Goal: Task Accomplishment & Management: Use online tool/utility

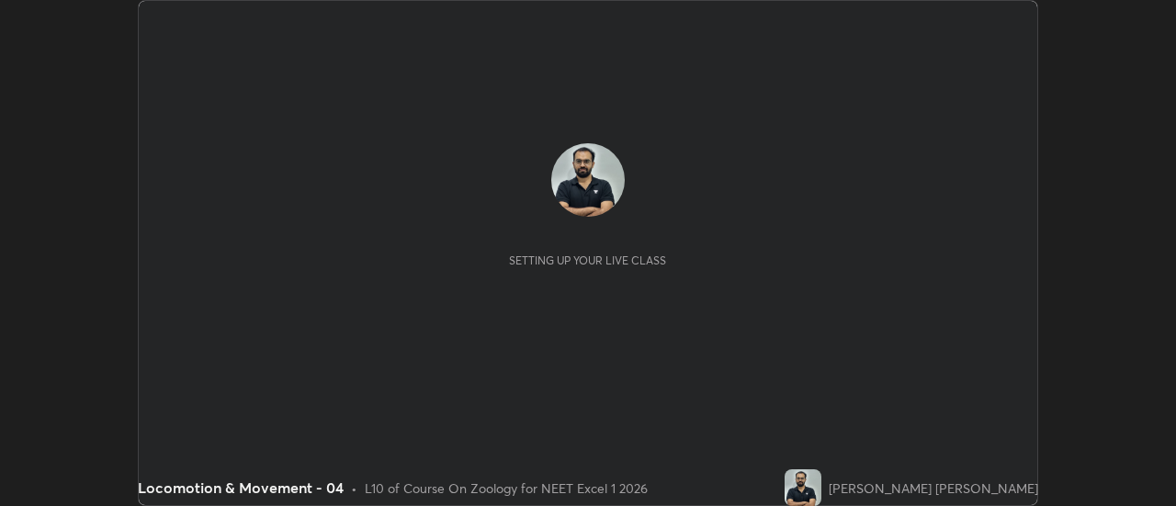
scroll to position [506, 1175]
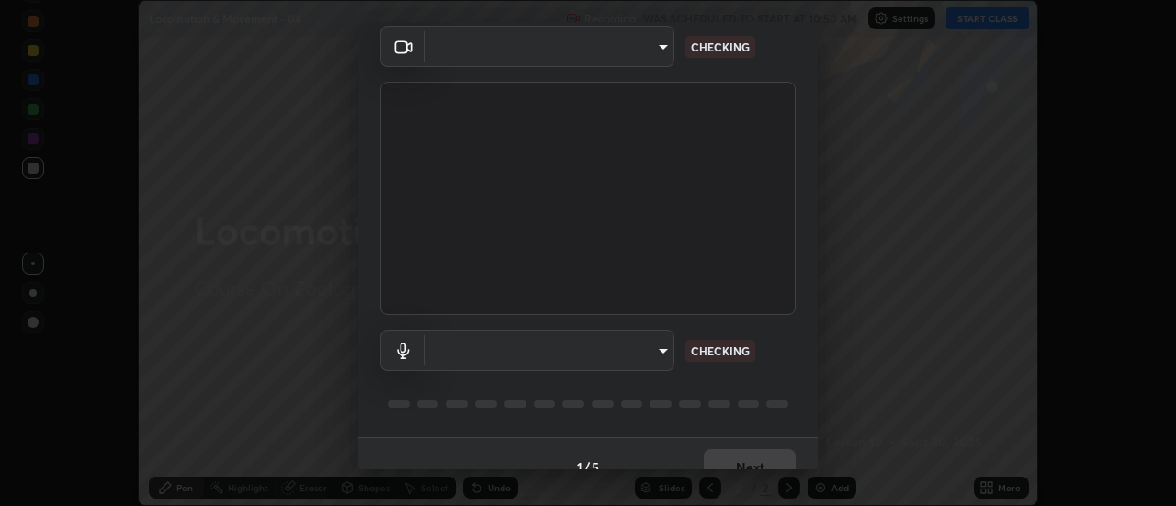
type input "44134bf7a8d99afe64d27264e9a53929b478b2256661848a109f17fa299ca795"
type input "default"
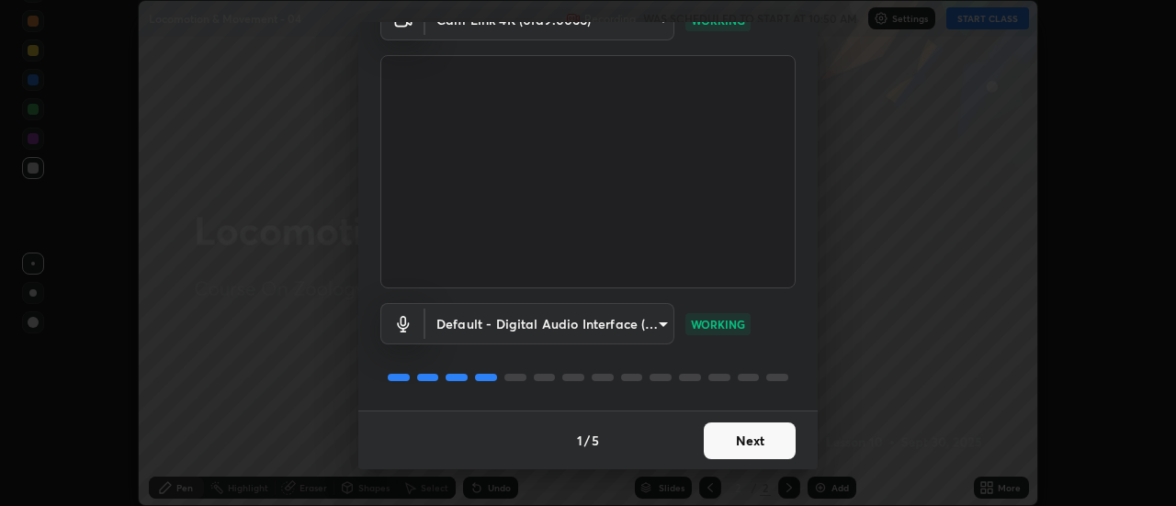
click at [758, 444] on button "Next" at bounding box center [750, 441] width 92 height 37
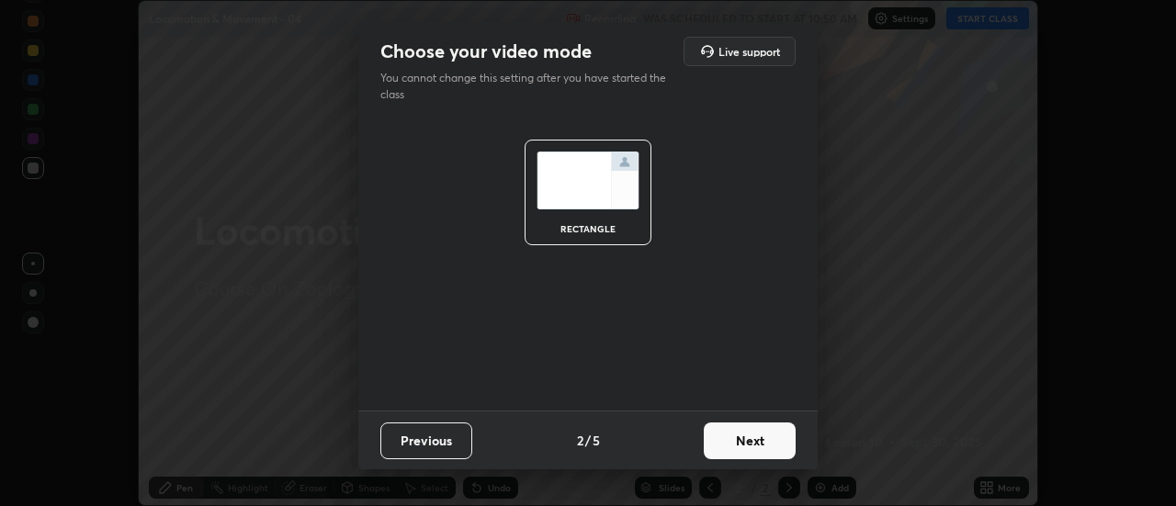
scroll to position [0, 0]
click at [753, 436] on button "Next" at bounding box center [750, 441] width 92 height 37
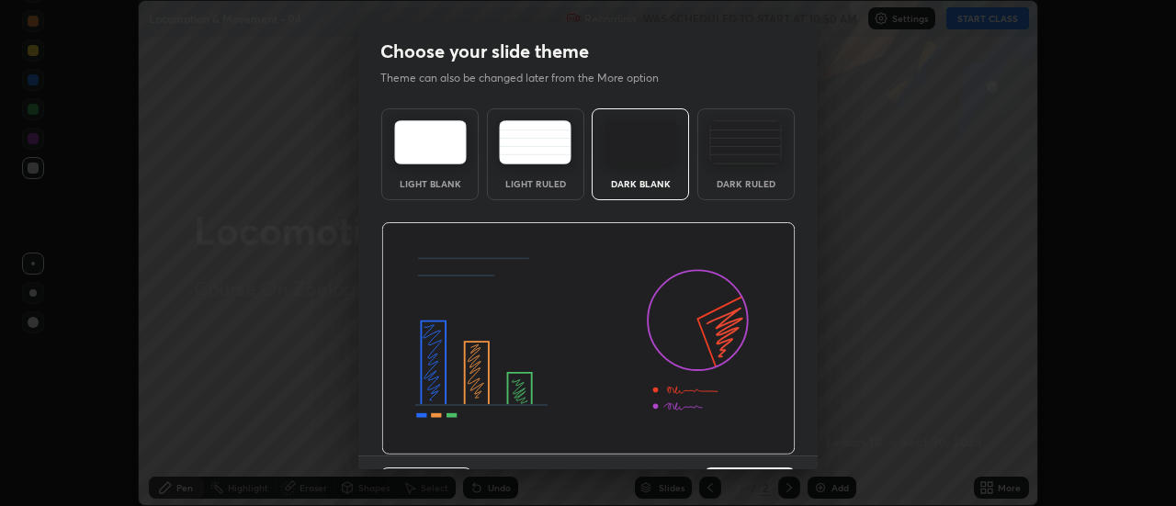
click at [755, 433] on img at bounding box center [588, 338] width 414 height 233
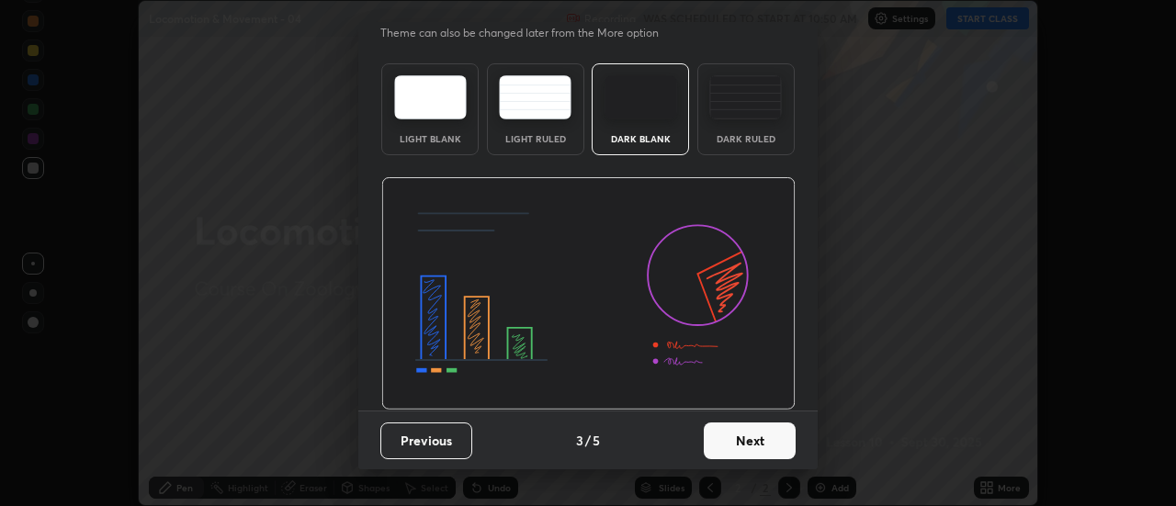
click at [752, 437] on button "Next" at bounding box center [750, 441] width 92 height 37
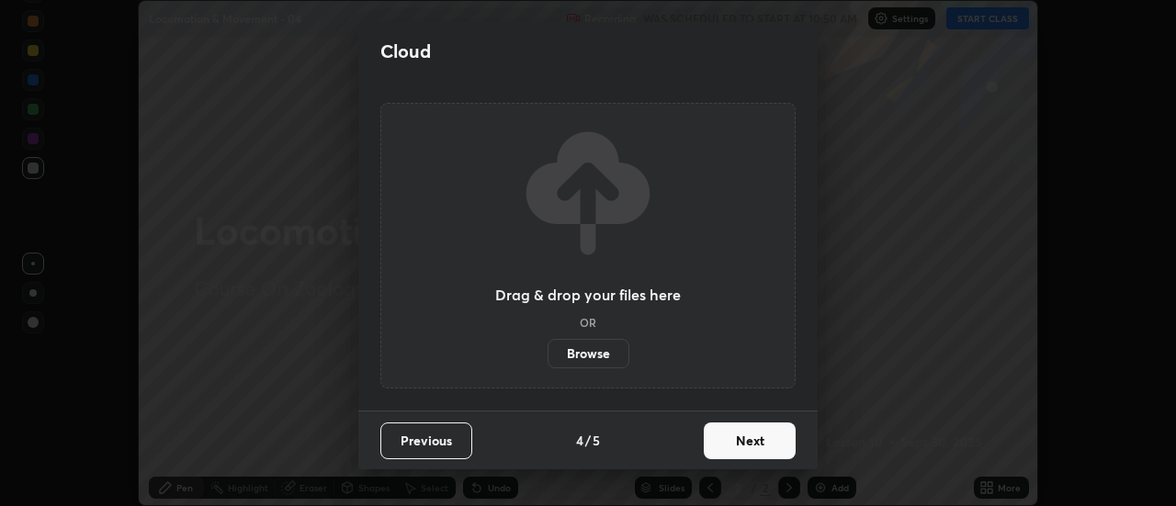
scroll to position [0, 0]
click at [757, 437] on button "Next" at bounding box center [750, 441] width 92 height 37
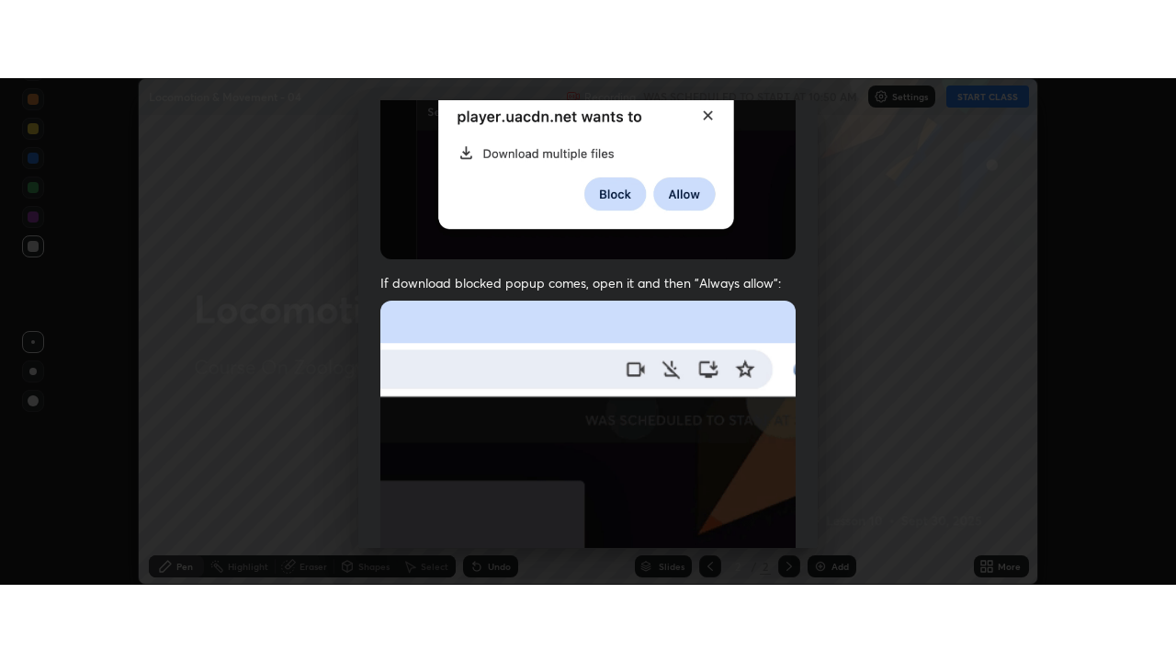
scroll to position [471, 0]
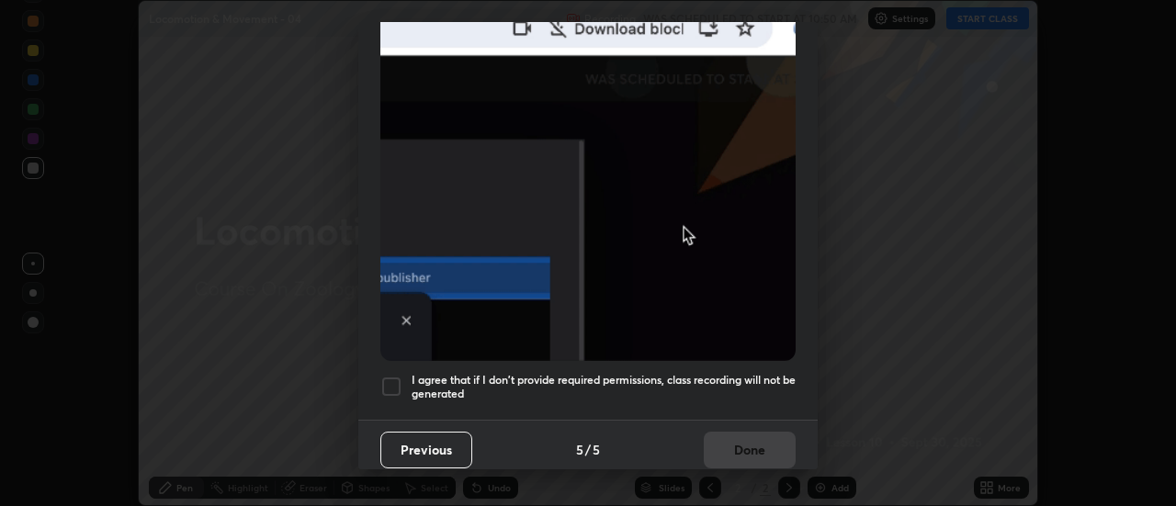
click at [744, 373] on h5 "I agree that if I don't provide required permissions, class recording will not …" at bounding box center [604, 387] width 384 height 28
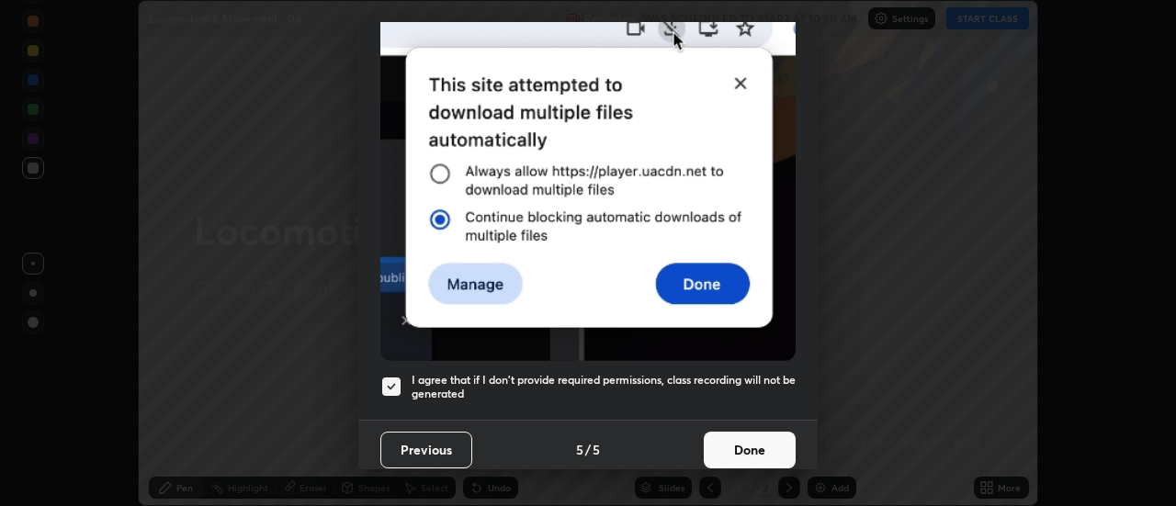
click at [760, 439] on button "Done" at bounding box center [750, 450] width 92 height 37
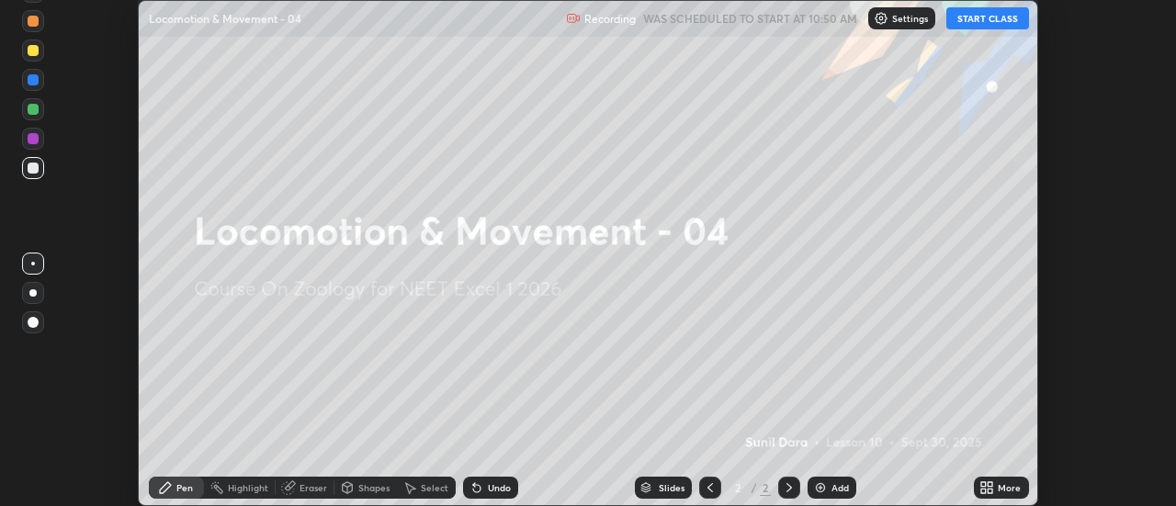
click at [990, 486] on icon at bounding box center [991, 484] width 5 height 5
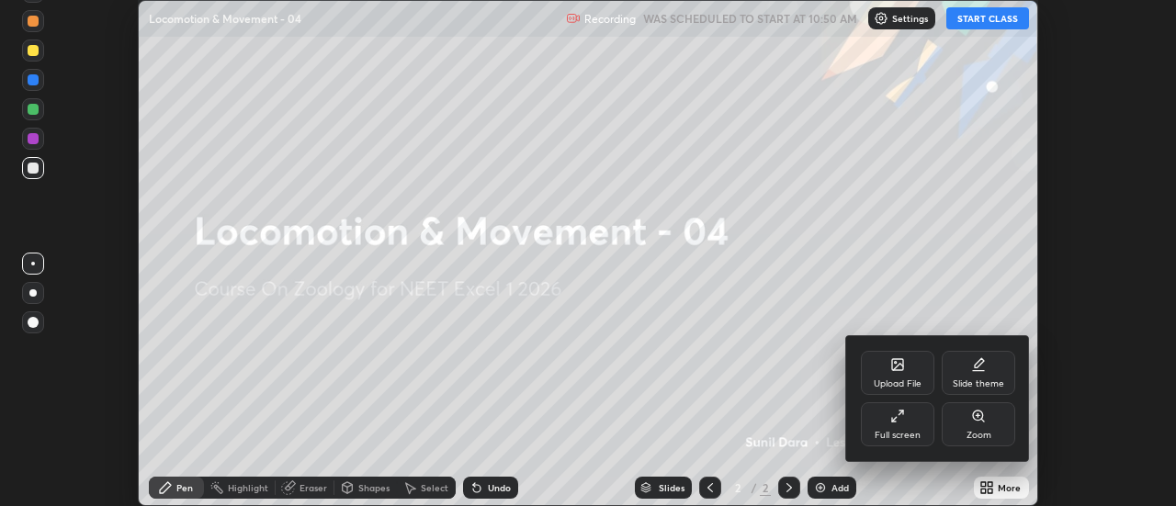
click at [913, 419] on div "Full screen" at bounding box center [898, 425] width 74 height 44
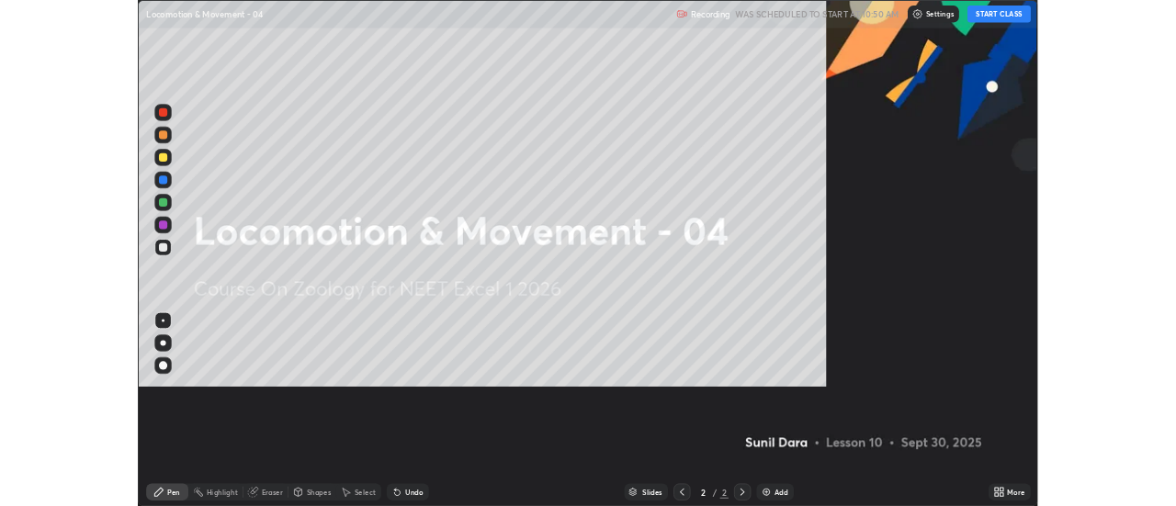
scroll to position [662, 1176]
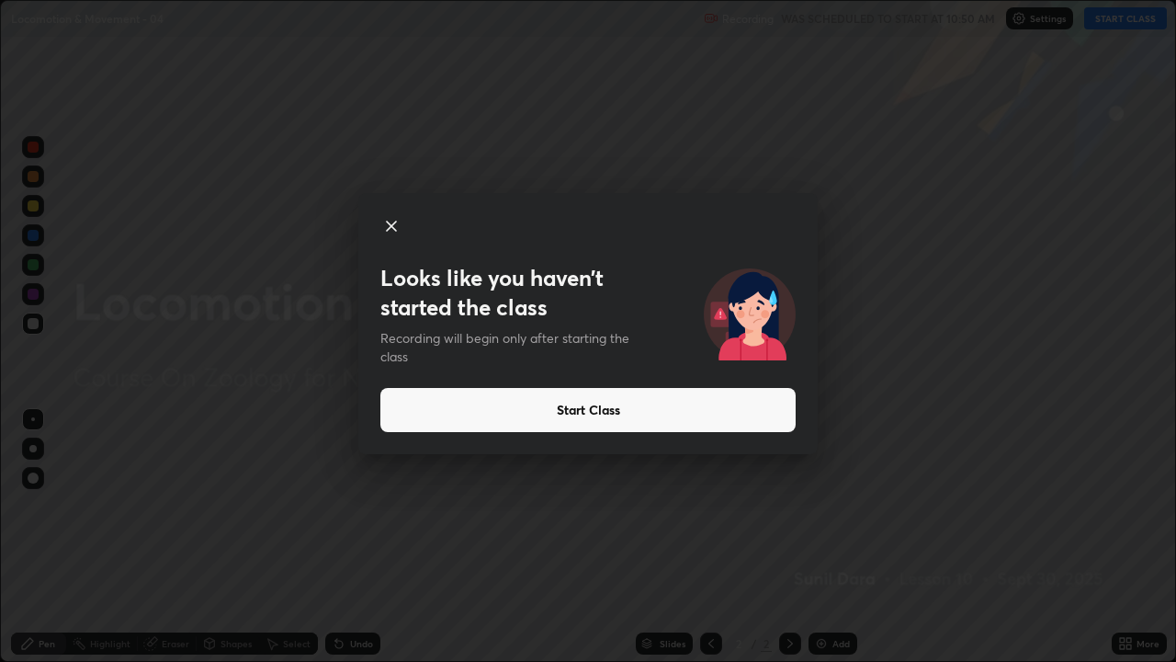
click at [394, 229] on icon at bounding box center [391, 225] width 9 height 9
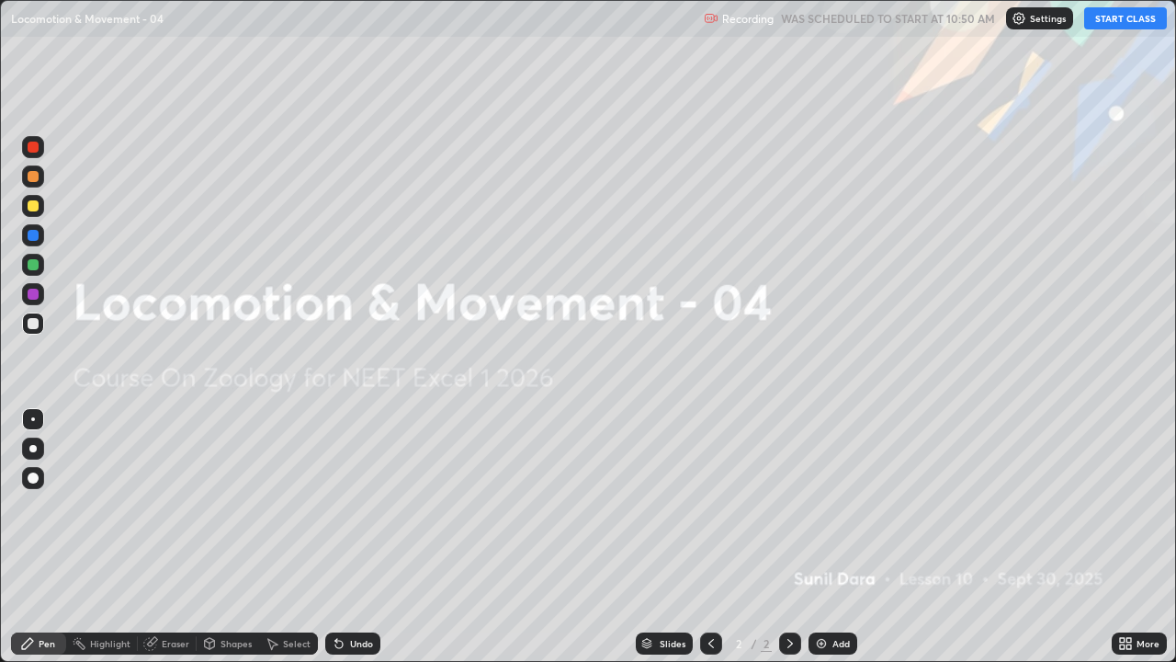
click at [823, 505] on img at bounding box center [821, 643] width 15 height 15
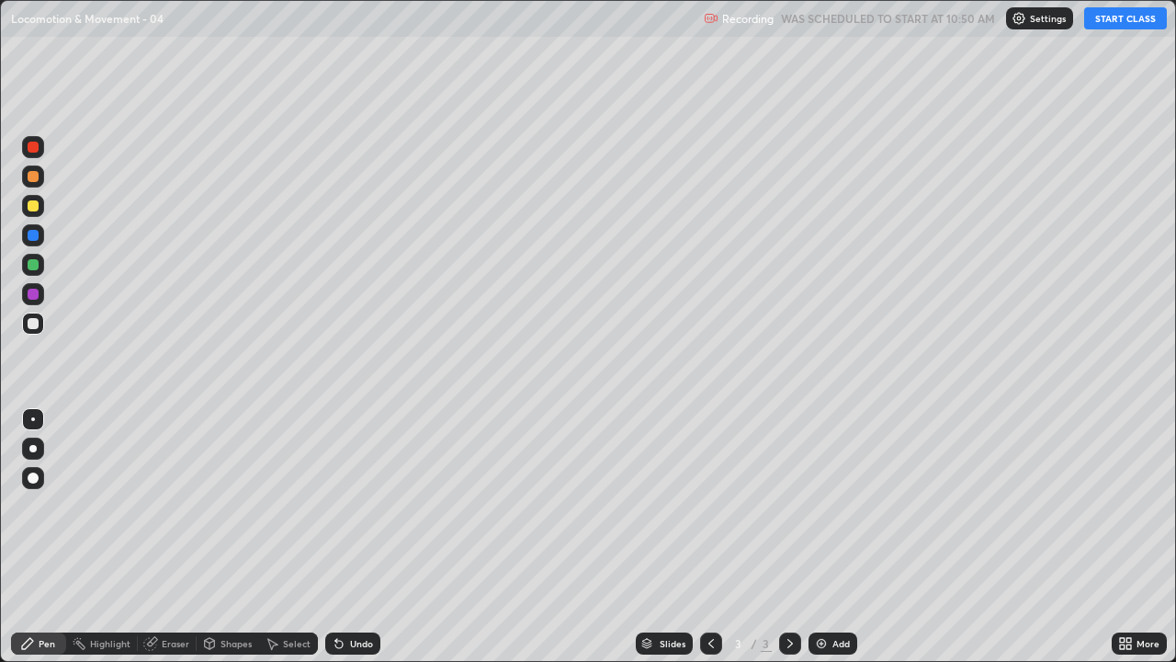
click at [1124, 18] on button "START CLASS" at bounding box center [1125, 18] width 83 height 22
click at [29, 327] on div at bounding box center [33, 323] width 11 height 11
click at [30, 323] on div at bounding box center [33, 323] width 11 height 11
click at [33, 448] on div at bounding box center [32, 448] width 7 height 7
click at [35, 322] on div at bounding box center [33, 323] width 11 height 11
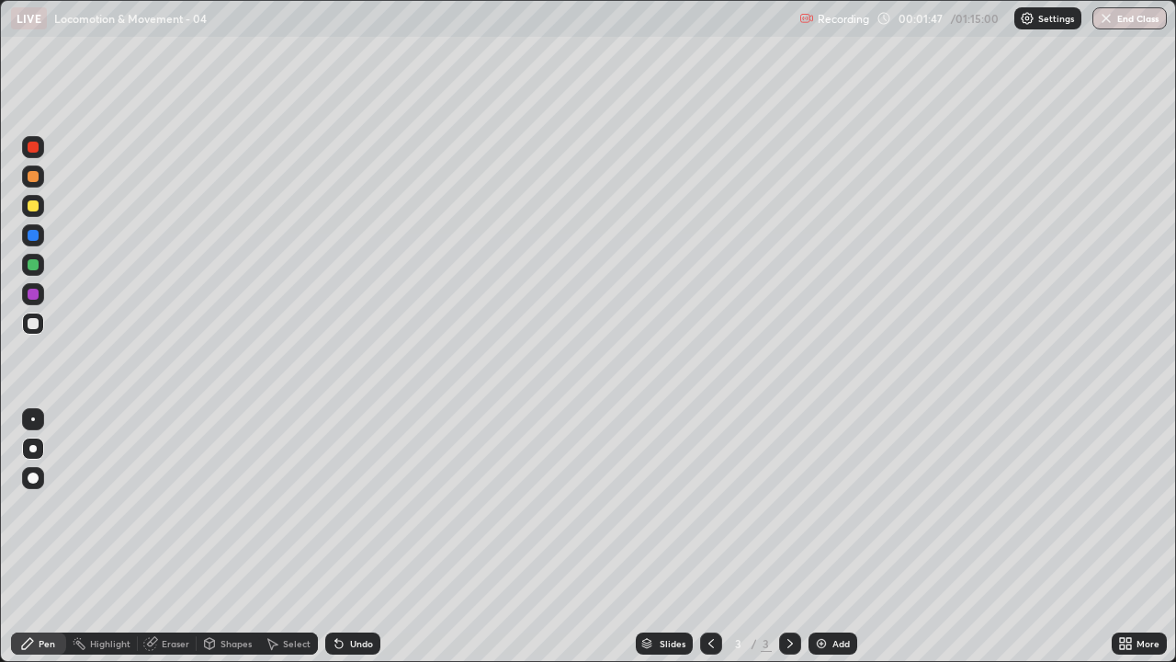
click at [24, 457] on div at bounding box center [33, 448] width 22 height 22
click at [25, 332] on div at bounding box center [33, 323] width 22 height 22
click at [33, 206] on div at bounding box center [33, 205] width 11 height 11
click at [37, 323] on div at bounding box center [33, 323] width 11 height 11
click at [32, 263] on div at bounding box center [33, 264] width 11 height 11
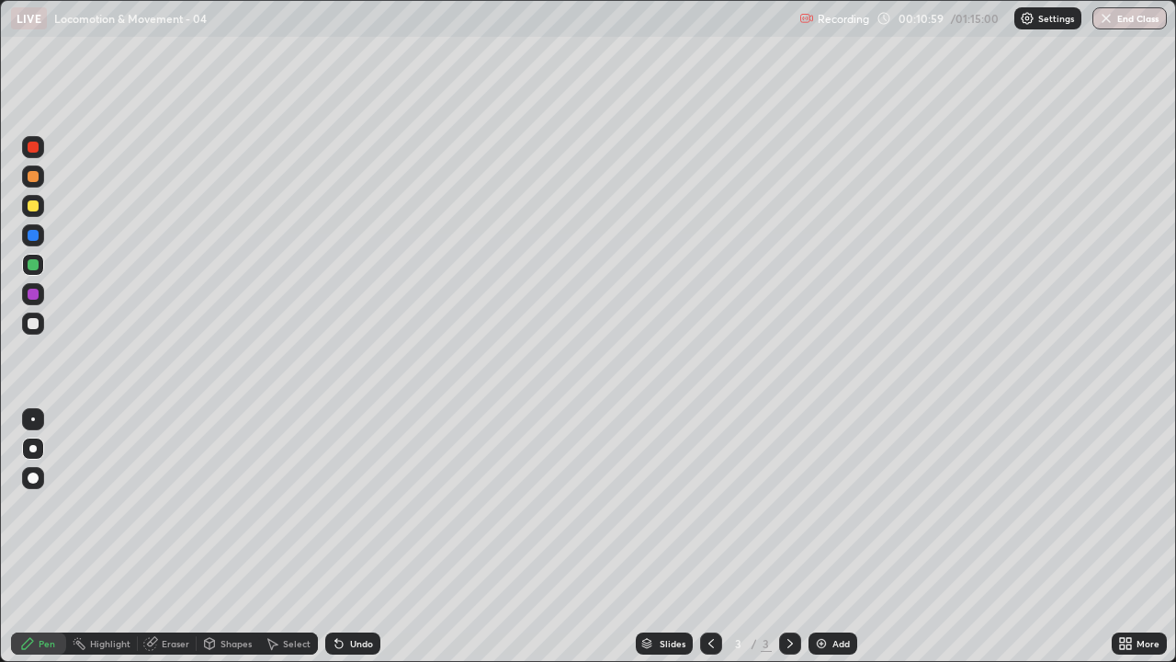
click at [31, 295] on div at bounding box center [33, 294] width 11 height 11
click at [28, 233] on div at bounding box center [33, 235] width 11 height 11
click at [33, 448] on div at bounding box center [32, 448] width 7 height 7
click at [31, 328] on div at bounding box center [33, 323] width 11 height 11
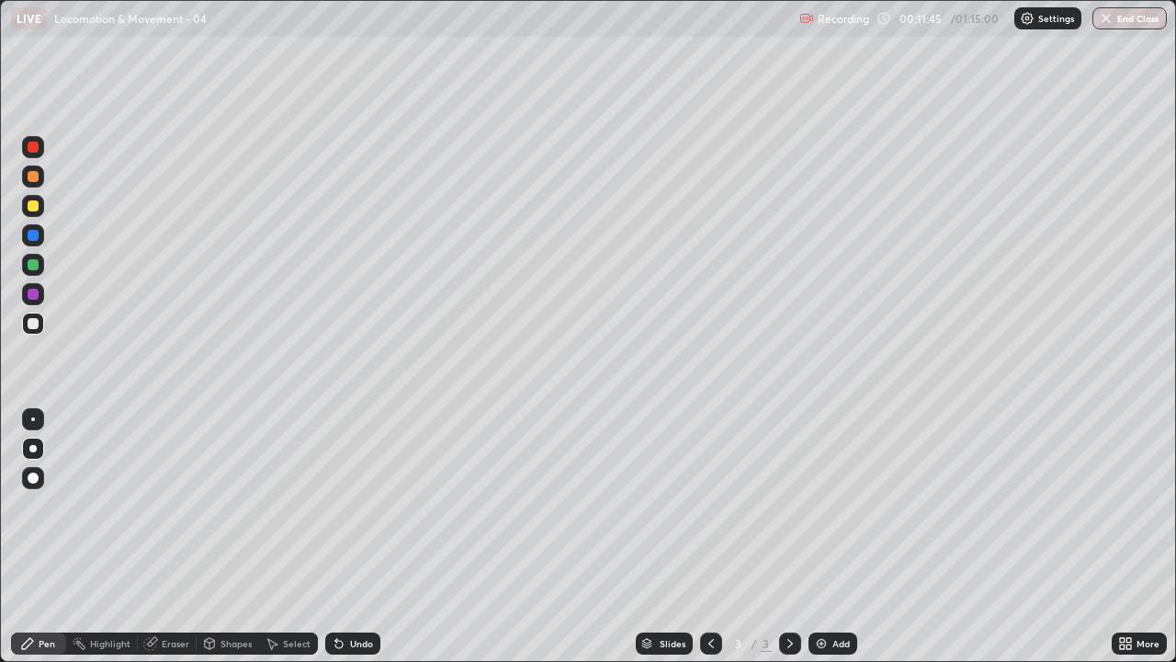
click at [839, 505] on div "Add" at bounding box center [841, 643] width 17 height 9
click at [33, 177] on div at bounding box center [33, 176] width 11 height 11
click at [24, 332] on div at bounding box center [33, 323] width 22 height 22
click at [31, 328] on div at bounding box center [33, 323] width 11 height 11
click at [30, 323] on div at bounding box center [33, 323] width 11 height 11
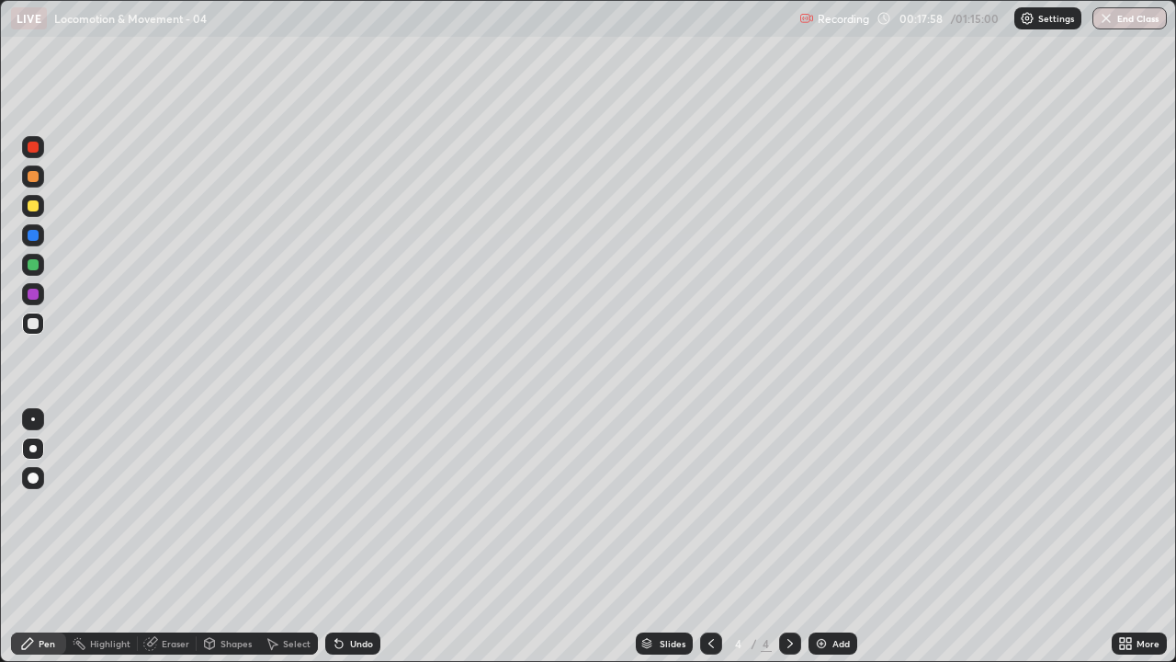
click at [789, 505] on icon at bounding box center [791, 643] width 6 height 9
click at [25, 326] on div at bounding box center [33, 323] width 22 height 22
click at [841, 505] on div "Add" at bounding box center [833, 643] width 49 height 22
click at [35, 325] on div at bounding box center [33, 323] width 11 height 11
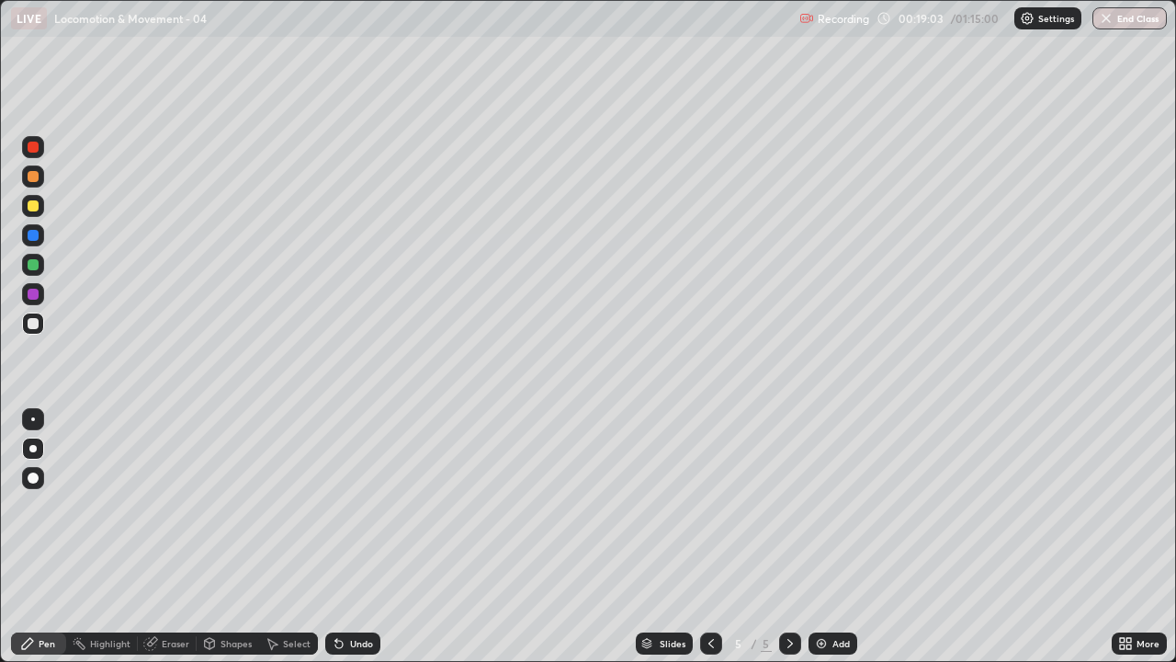
click at [365, 505] on div "Undo" at bounding box center [361, 643] width 23 height 9
click at [362, 505] on div "Undo" at bounding box center [361, 643] width 23 height 9
click at [369, 505] on div "Undo" at bounding box center [361, 643] width 23 height 9
click at [373, 505] on div "Undo" at bounding box center [352, 643] width 55 height 22
click at [369, 505] on div "Undo" at bounding box center [361, 643] width 23 height 9
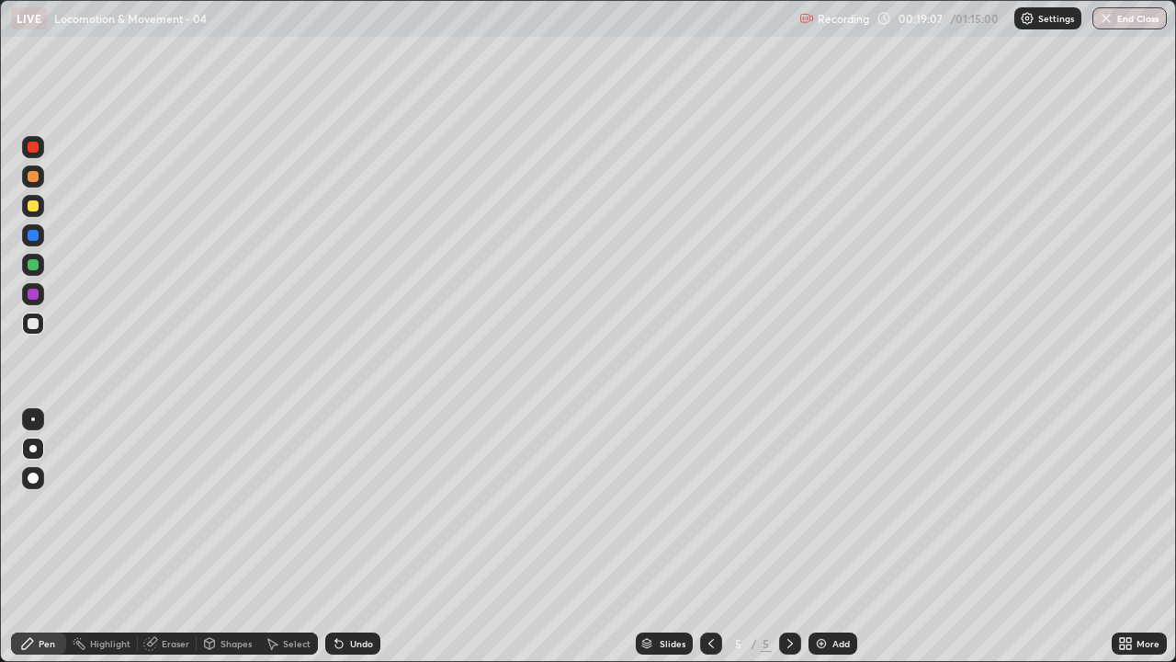
click at [370, 505] on div "Undo" at bounding box center [352, 643] width 55 height 22
click at [374, 505] on div "Undo" at bounding box center [352, 643] width 55 height 22
click at [378, 505] on div "Undo" at bounding box center [352, 643] width 55 height 22
click at [376, 505] on div "Undo" at bounding box center [352, 643] width 55 height 22
click at [375, 505] on div "Undo" at bounding box center [352, 643] width 55 height 22
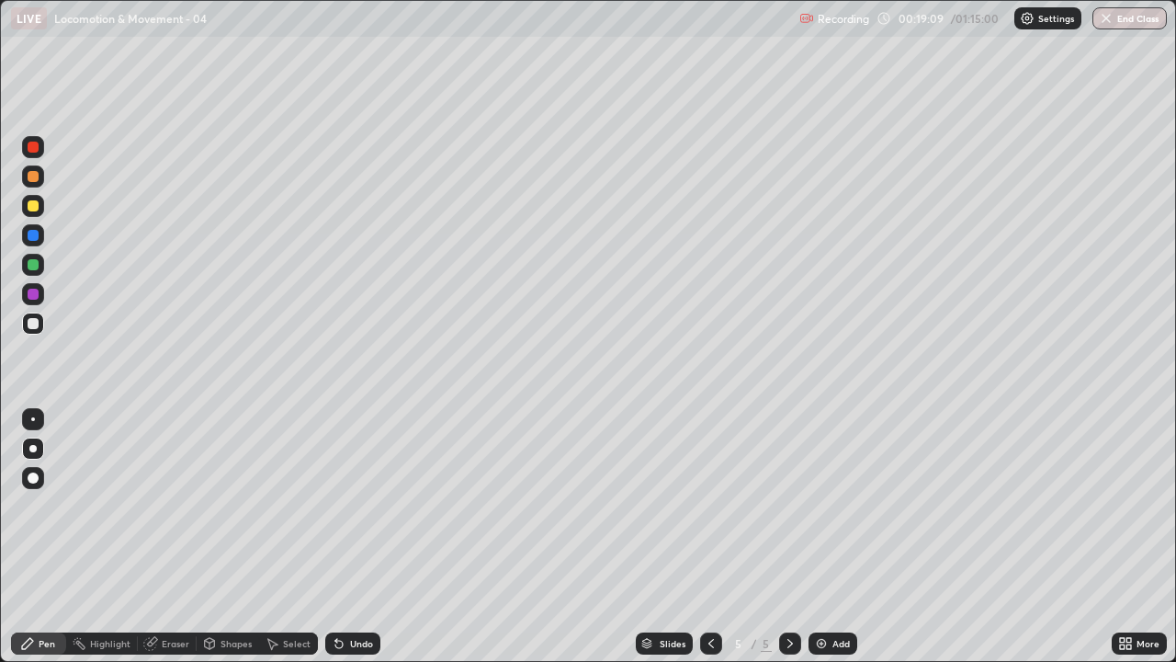
click at [377, 505] on div "Undo" at bounding box center [352, 643] width 55 height 22
click at [36, 324] on div at bounding box center [33, 323] width 11 height 11
click at [34, 330] on div at bounding box center [33, 323] width 22 height 22
click at [29, 325] on div at bounding box center [33, 323] width 11 height 11
click at [33, 327] on div at bounding box center [33, 323] width 11 height 11
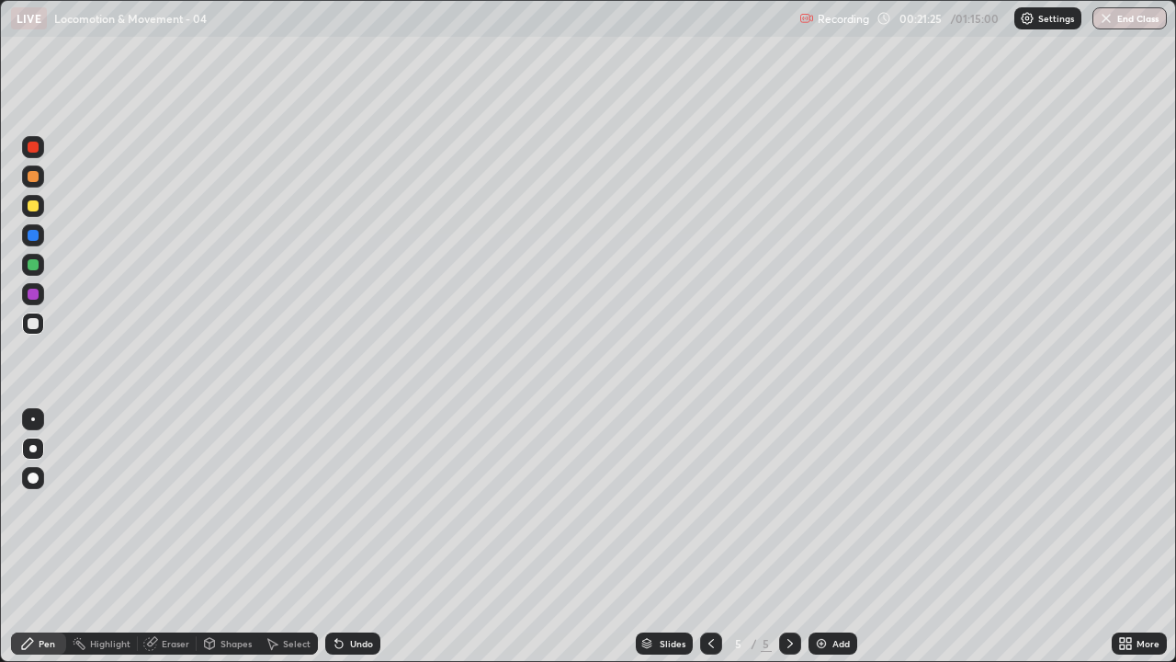
click at [789, 505] on icon at bounding box center [790, 643] width 15 height 15
click at [822, 505] on img at bounding box center [821, 643] width 15 height 15
click at [33, 330] on div at bounding box center [33, 323] width 22 height 22
click at [30, 326] on div at bounding box center [33, 323] width 11 height 11
click at [33, 326] on div at bounding box center [33, 323] width 11 height 11
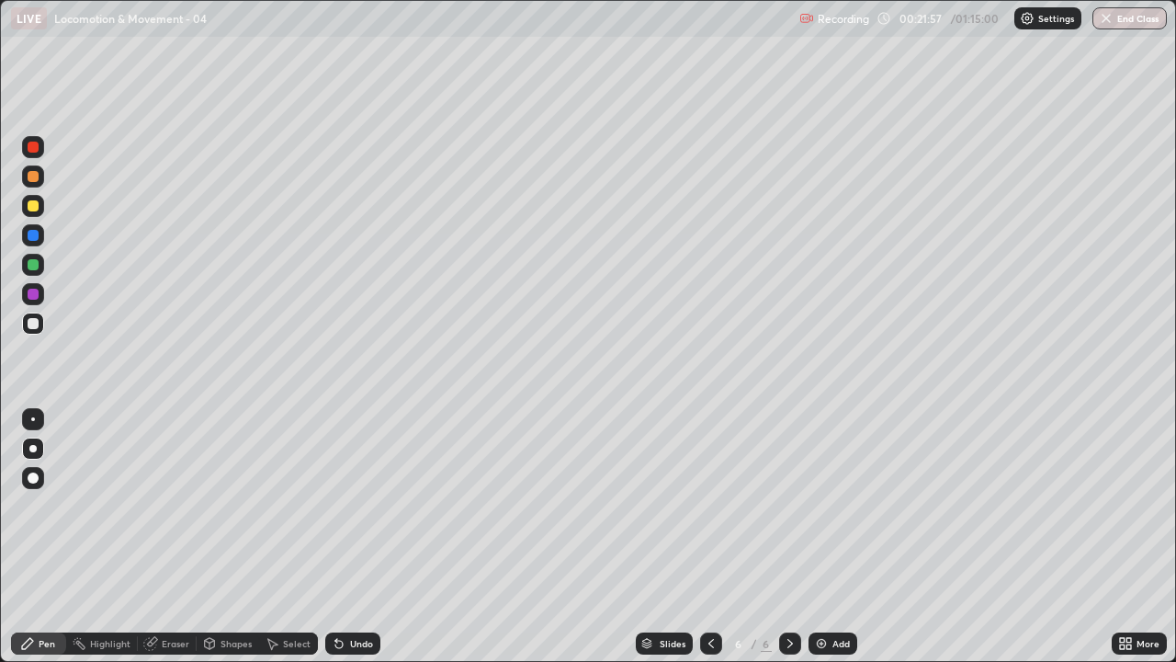
click at [372, 505] on div "Undo" at bounding box center [352, 643] width 55 height 22
click at [371, 505] on div "Undo" at bounding box center [352, 643] width 55 height 22
click at [366, 505] on div "Undo" at bounding box center [352, 643] width 55 height 22
click at [33, 330] on div at bounding box center [33, 323] width 22 height 22
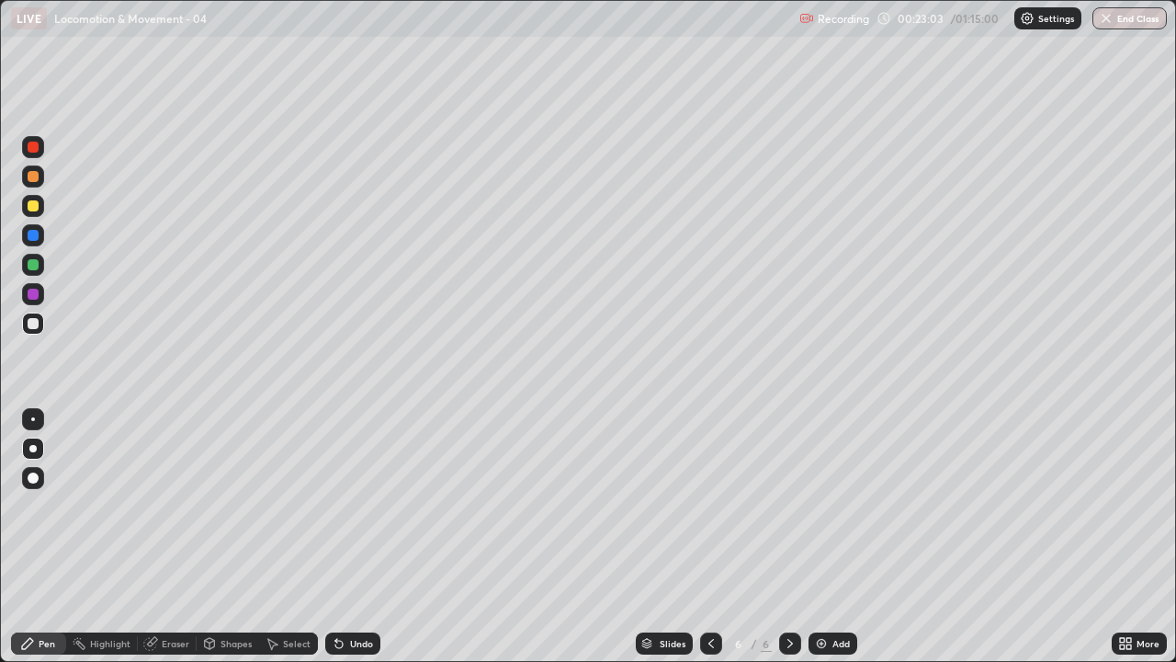
click at [366, 505] on div "Undo" at bounding box center [352, 643] width 55 height 22
click at [365, 505] on div "Undo" at bounding box center [352, 643] width 55 height 22
click at [22, 329] on div at bounding box center [33, 323] width 22 height 22
click at [33, 324] on div at bounding box center [33, 323] width 11 height 11
click at [357, 505] on div "Undo" at bounding box center [352, 643] width 55 height 22
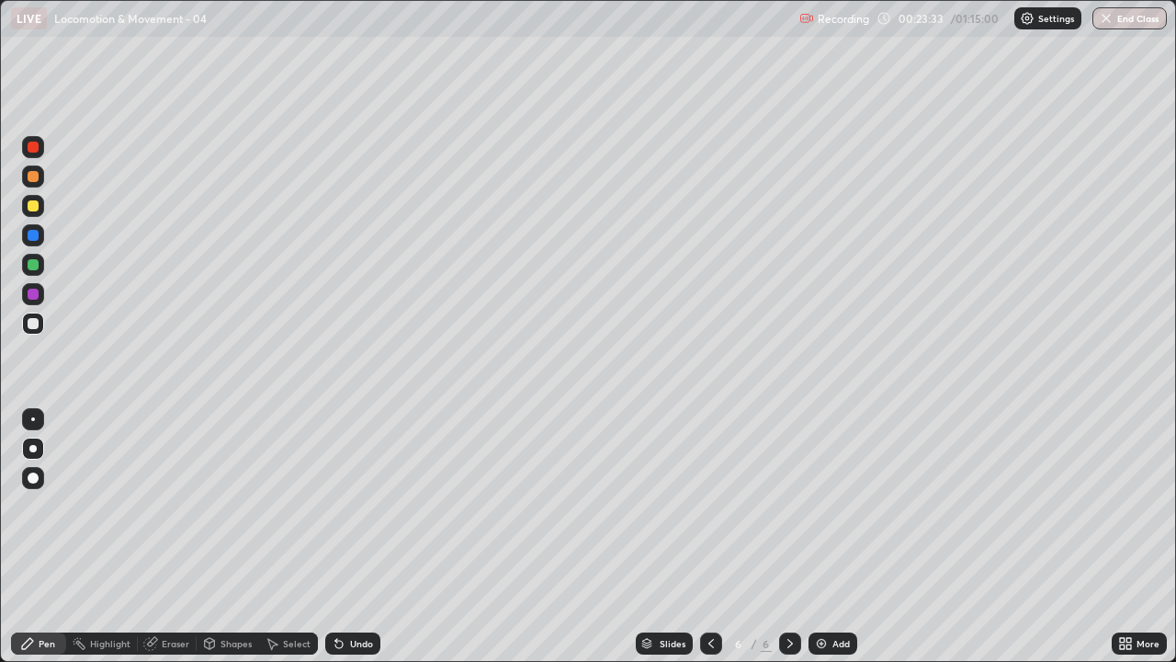
click at [365, 505] on div "Undo" at bounding box center [361, 643] width 23 height 9
click at [33, 324] on div at bounding box center [33, 323] width 11 height 11
click at [788, 505] on icon at bounding box center [791, 643] width 6 height 9
click at [822, 505] on img at bounding box center [821, 643] width 15 height 15
click at [31, 323] on div at bounding box center [33, 323] width 11 height 11
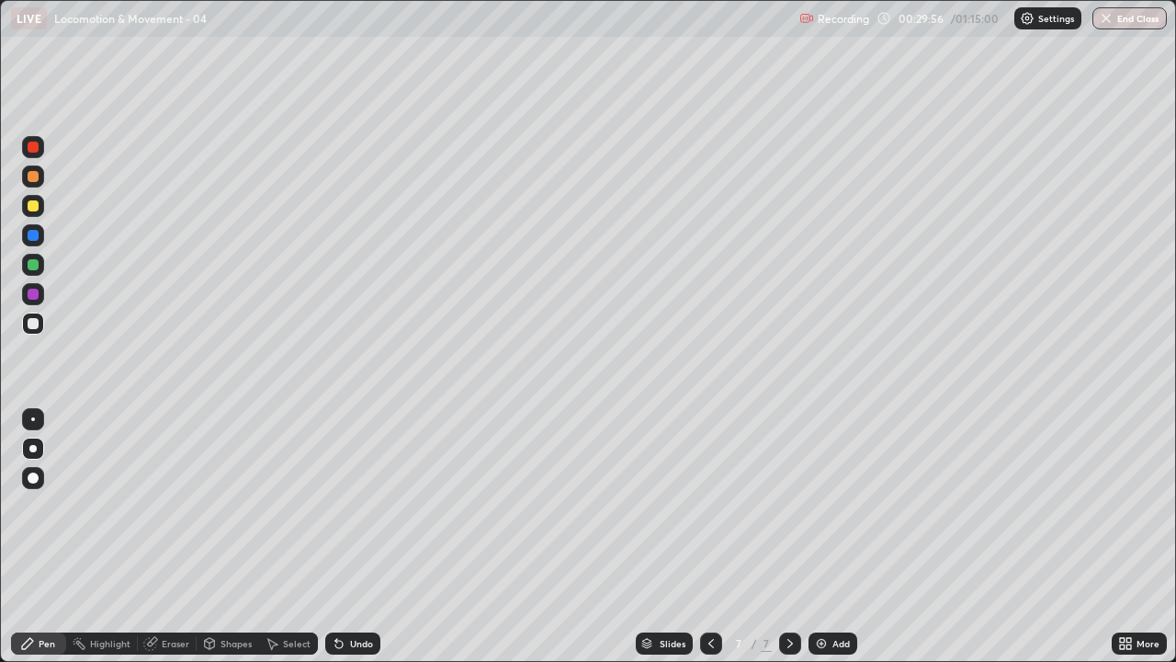
click at [35, 445] on div at bounding box center [32, 448] width 7 height 7
click at [1121, 505] on icon at bounding box center [1122, 646] width 5 height 5
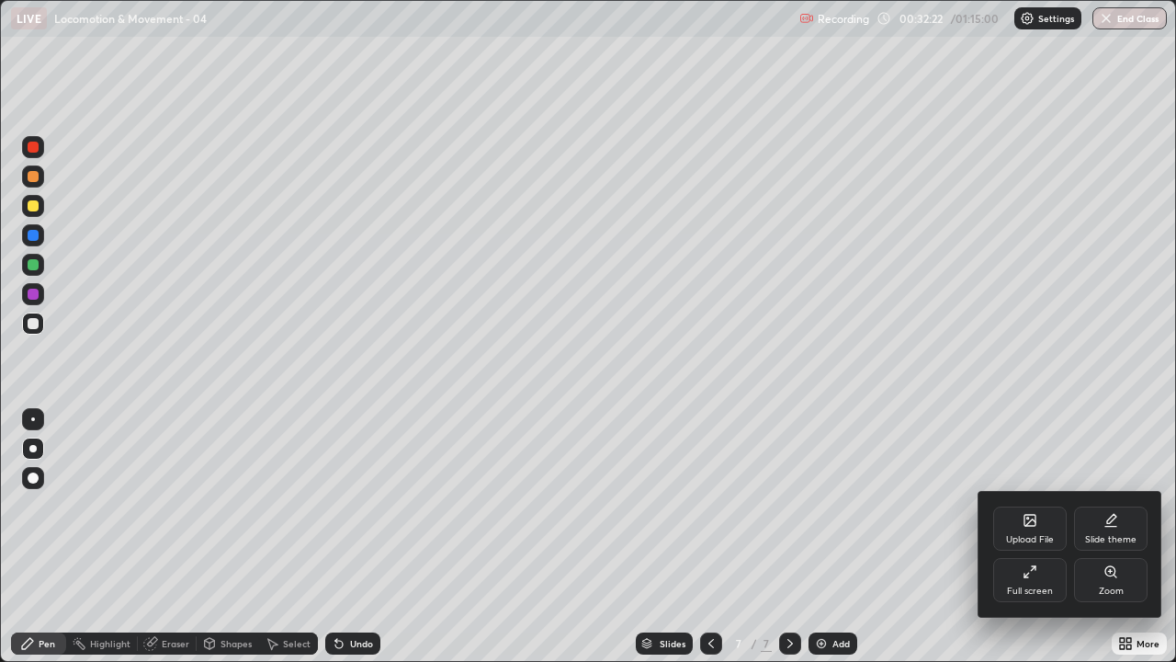
click at [1038, 505] on div "Full screen" at bounding box center [1030, 580] width 74 height 44
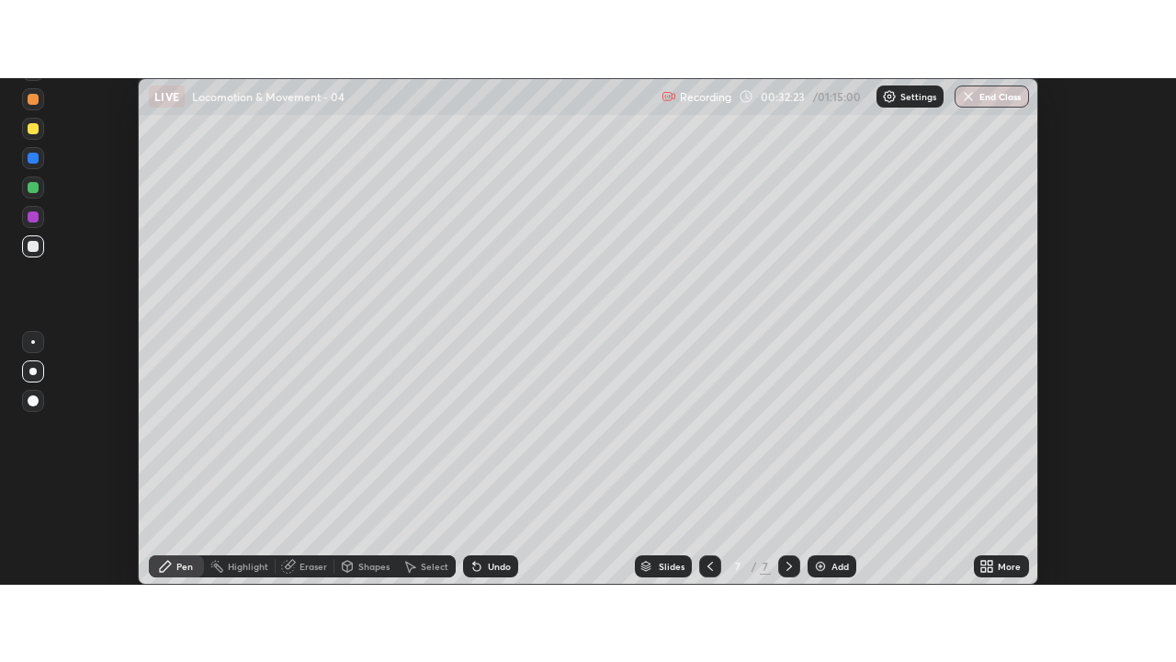
scroll to position [91395, 90725]
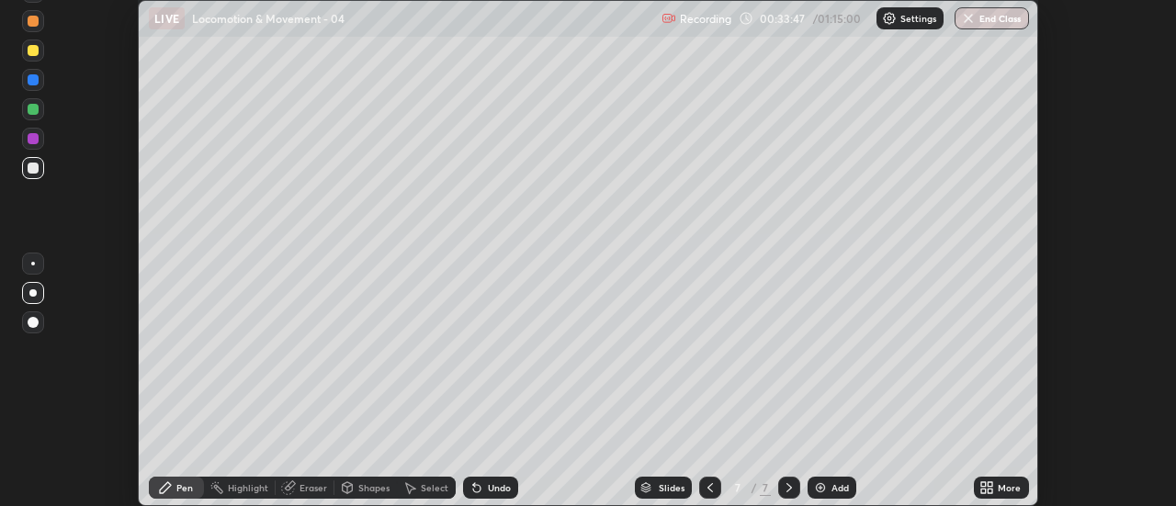
click at [991, 486] on icon at bounding box center [991, 484] width 5 height 5
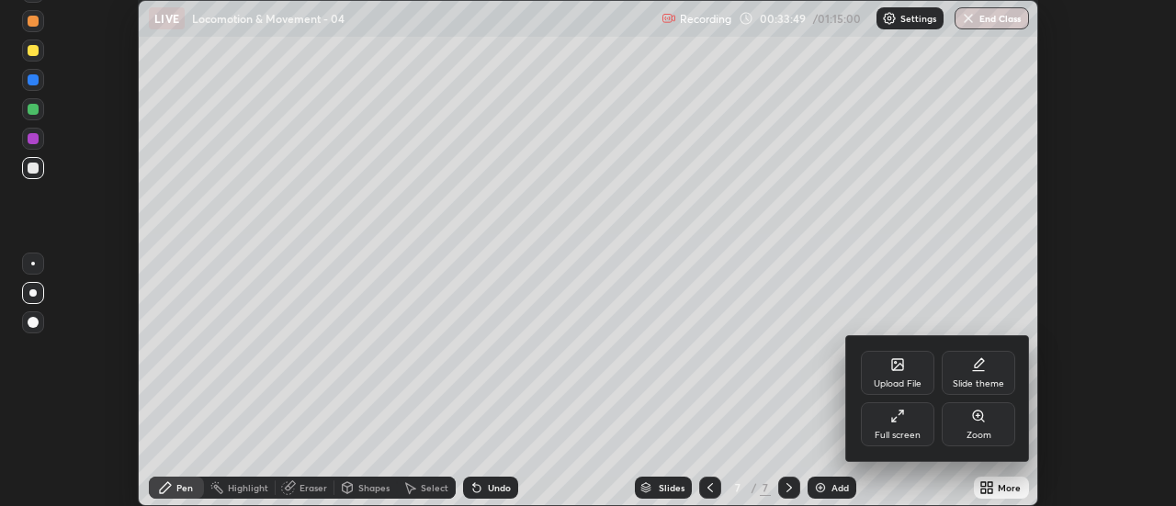
click at [914, 431] on div "Full screen" at bounding box center [898, 435] width 46 height 9
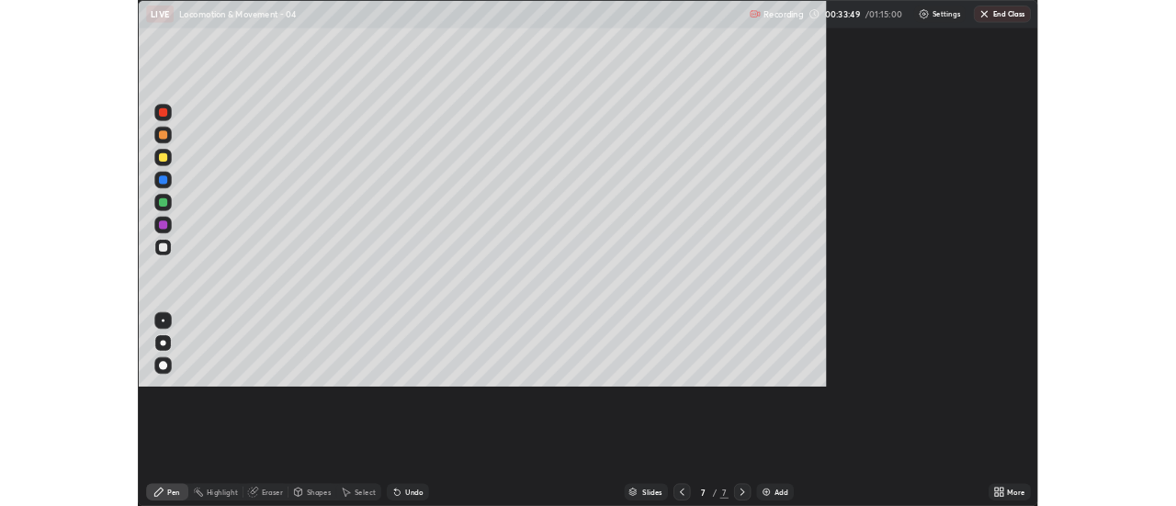
scroll to position [662, 1176]
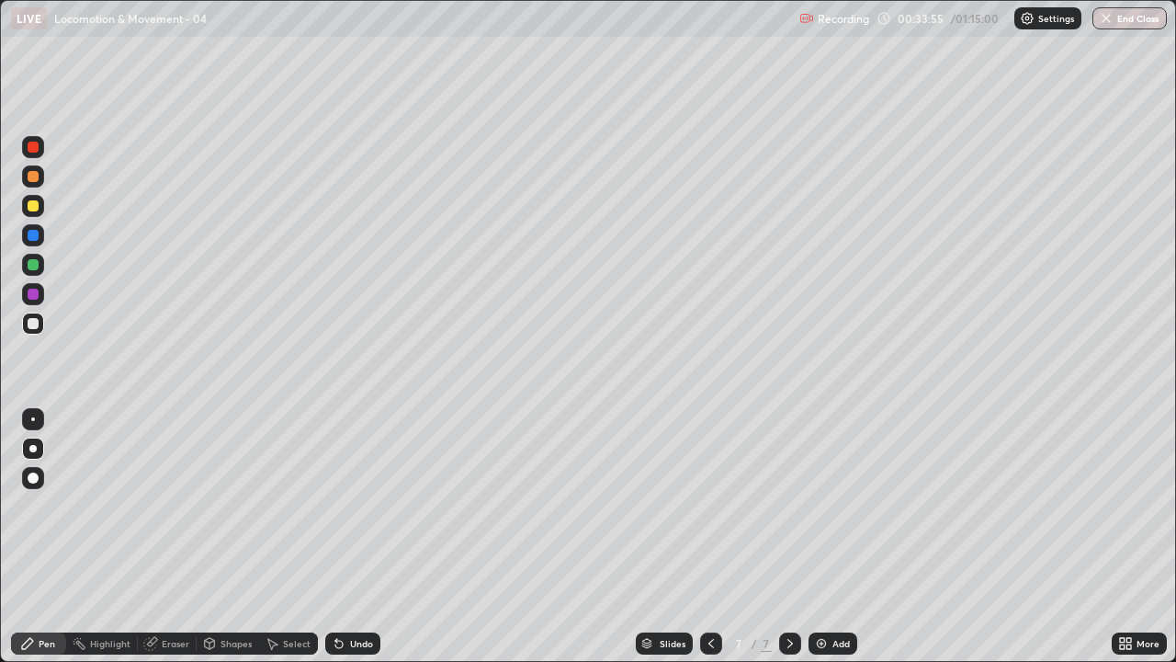
click at [835, 505] on div "Add" at bounding box center [841, 643] width 17 height 9
click at [42, 329] on div at bounding box center [33, 323] width 22 height 22
click at [32, 324] on div at bounding box center [33, 323] width 11 height 11
click at [42, 325] on div at bounding box center [33, 323] width 22 height 22
click at [34, 328] on div at bounding box center [33, 323] width 11 height 11
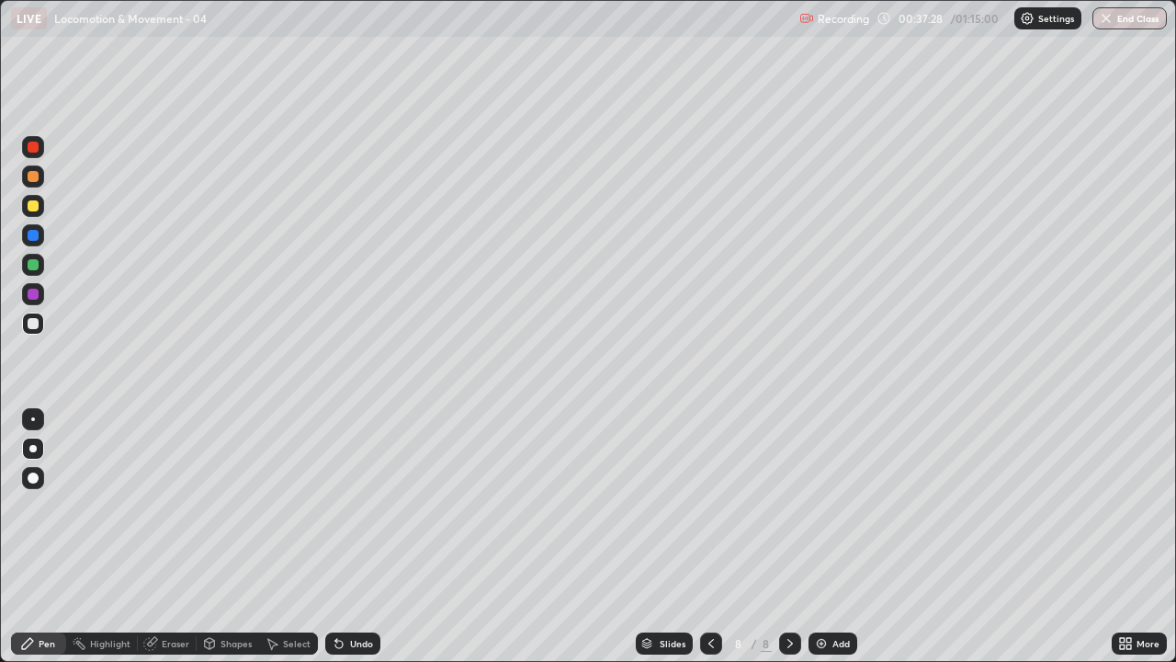
click at [34, 324] on div at bounding box center [33, 323] width 11 height 11
click at [31, 323] on div at bounding box center [33, 323] width 11 height 11
click at [30, 326] on div at bounding box center [33, 323] width 11 height 11
click at [29, 327] on div at bounding box center [33, 323] width 11 height 11
click at [1002, 505] on div "Slides 8 / 8 Add" at bounding box center [746, 643] width 732 height 37
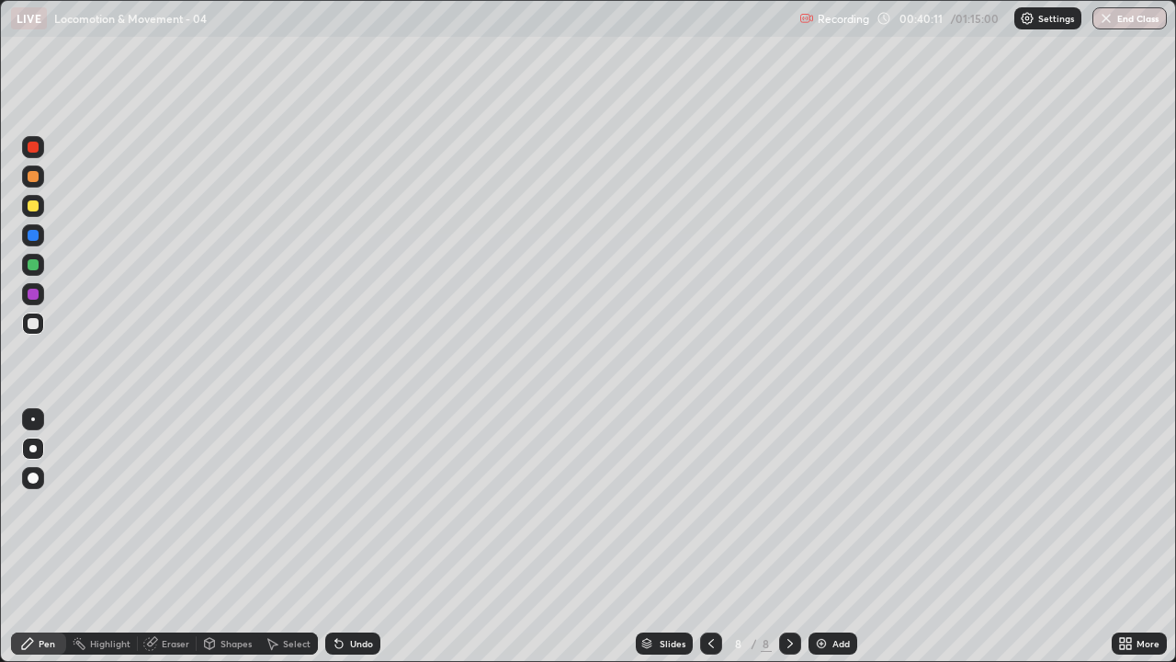
click at [37, 327] on div at bounding box center [33, 323] width 11 height 11
click at [789, 505] on icon at bounding box center [790, 643] width 15 height 15
click at [825, 505] on img at bounding box center [821, 643] width 15 height 15
click at [33, 331] on div at bounding box center [33, 323] width 22 height 22
click at [25, 320] on div at bounding box center [33, 323] width 22 height 22
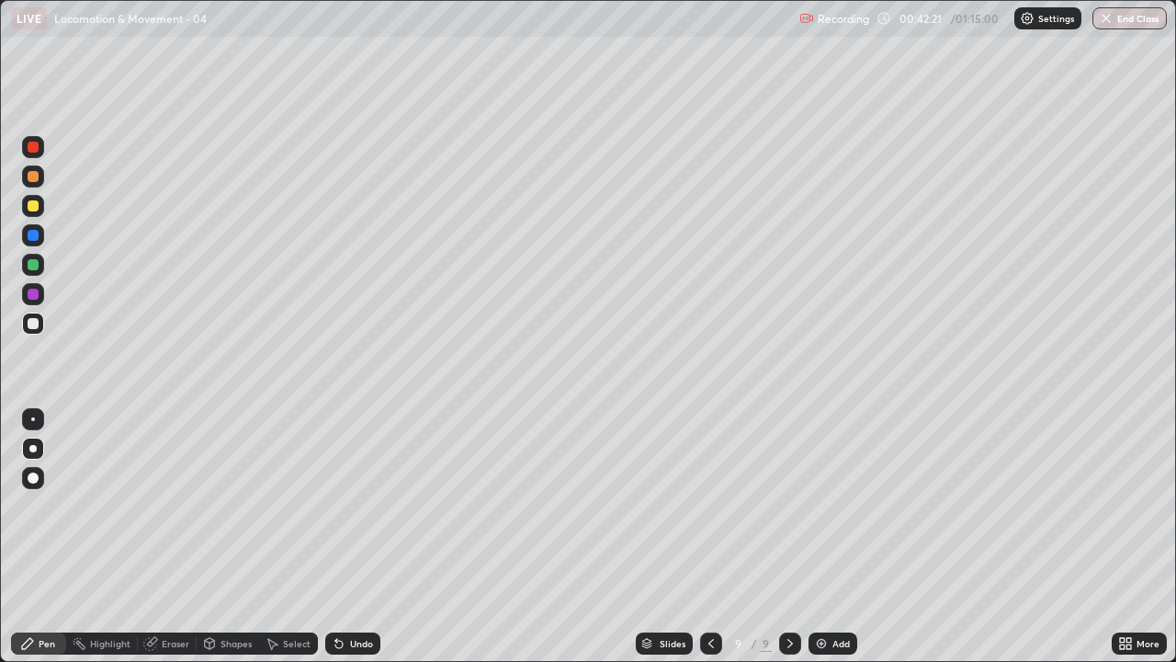
click at [713, 505] on icon at bounding box center [711, 643] width 15 height 15
click at [787, 505] on icon at bounding box center [790, 643] width 15 height 15
click at [839, 505] on div "Add" at bounding box center [841, 643] width 17 height 9
click at [36, 323] on div at bounding box center [33, 323] width 11 height 11
click at [40, 323] on div at bounding box center [33, 323] width 22 height 22
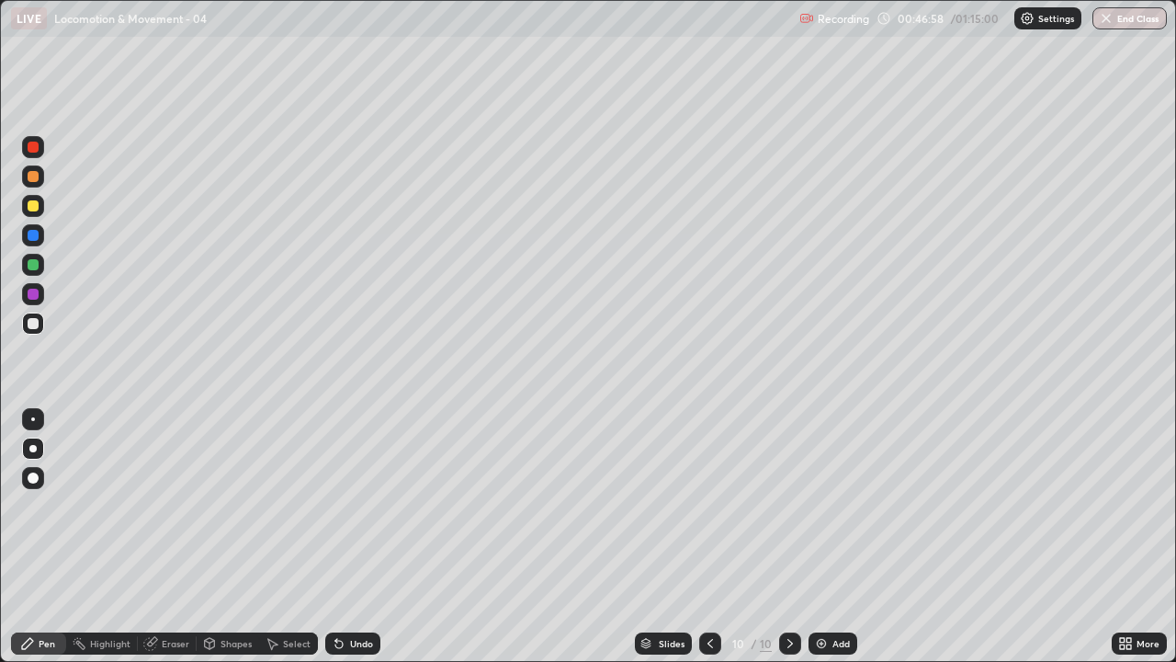
click at [34, 237] on div at bounding box center [33, 235] width 11 height 11
click at [36, 210] on div at bounding box center [33, 205] width 11 height 11
click at [29, 327] on div at bounding box center [33, 323] width 11 height 11
click at [29, 177] on div at bounding box center [33, 176] width 11 height 11
click at [31, 265] on div at bounding box center [33, 264] width 11 height 11
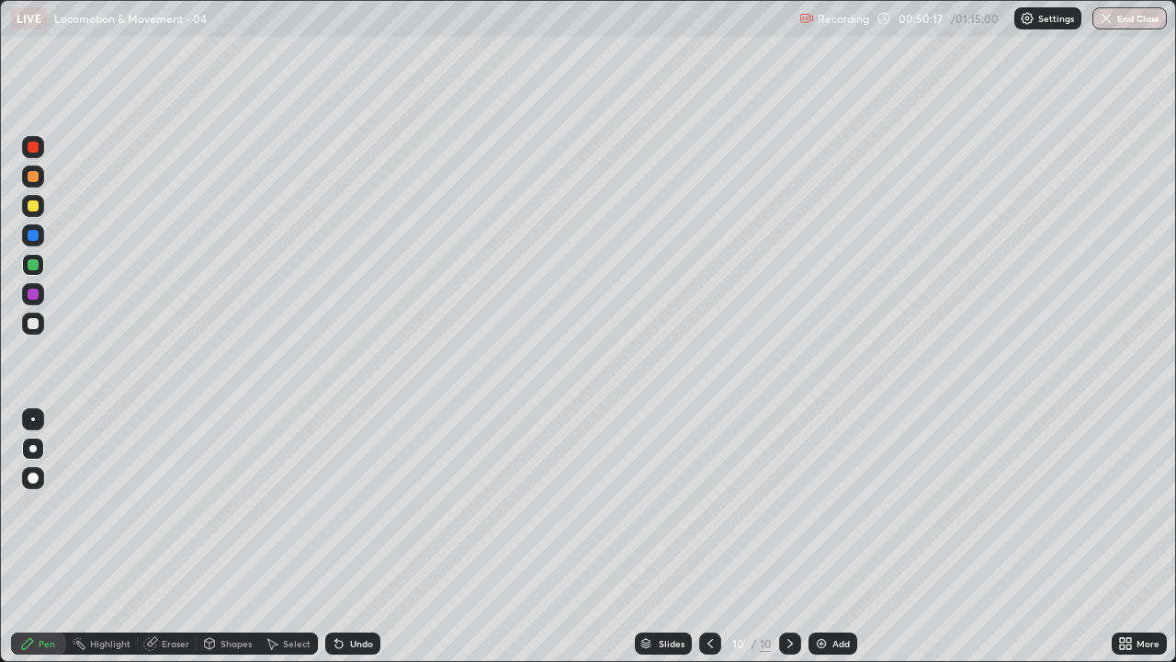
click at [31, 331] on div at bounding box center [33, 323] width 22 height 22
click at [33, 324] on div at bounding box center [33, 323] width 11 height 11
click at [847, 505] on div "Add" at bounding box center [841, 643] width 17 height 9
click at [32, 325] on div at bounding box center [33, 323] width 11 height 11
click at [39, 332] on div at bounding box center [33, 323] width 22 height 22
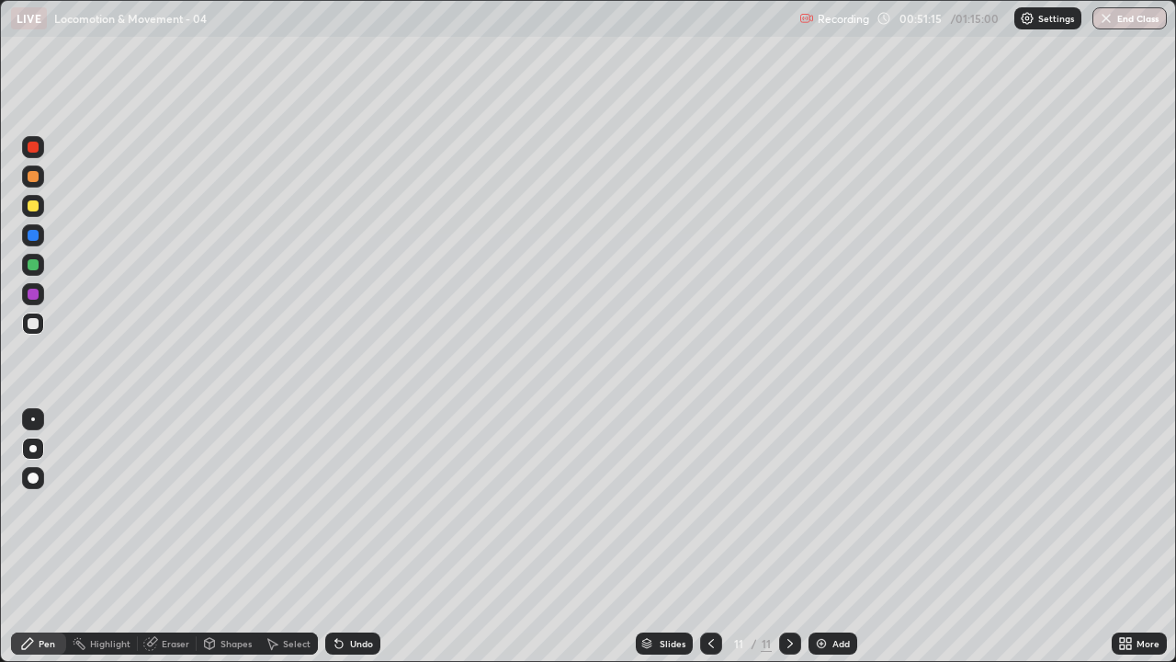
click at [25, 327] on div at bounding box center [33, 323] width 22 height 22
click at [25, 322] on div at bounding box center [33, 323] width 22 height 22
click at [38, 326] on div at bounding box center [33, 323] width 22 height 22
click at [31, 236] on div at bounding box center [33, 235] width 11 height 11
click at [38, 333] on div at bounding box center [33, 323] width 22 height 22
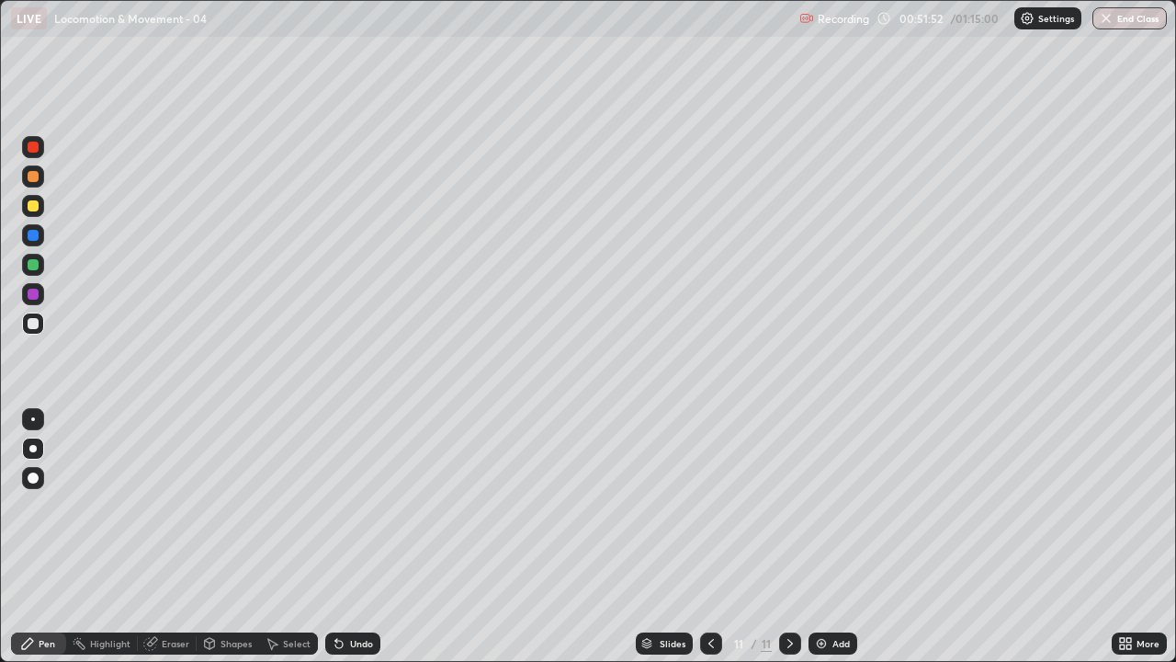
click at [33, 295] on div at bounding box center [33, 294] width 11 height 11
click at [30, 323] on div at bounding box center [33, 323] width 11 height 11
click at [24, 325] on div at bounding box center [33, 323] width 22 height 22
click at [31, 457] on div at bounding box center [33, 448] width 22 height 22
click at [32, 327] on div at bounding box center [33, 323] width 11 height 11
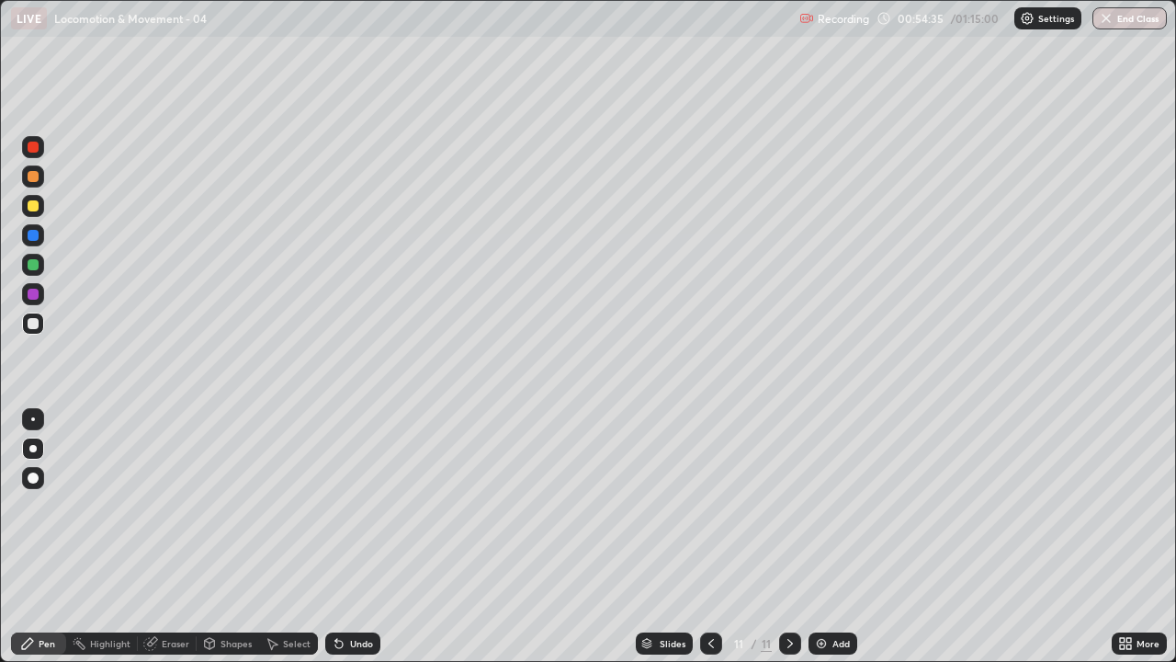
click at [28, 459] on div at bounding box center [33, 448] width 22 height 22
click at [32, 448] on div at bounding box center [32, 448] width 7 height 7
click at [24, 322] on div at bounding box center [33, 323] width 22 height 22
click at [26, 319] on div at bounding box center [33, 323] width 22 height 22
click at [36, 327] on div at bounding box center [33, 323] width 11 height 11
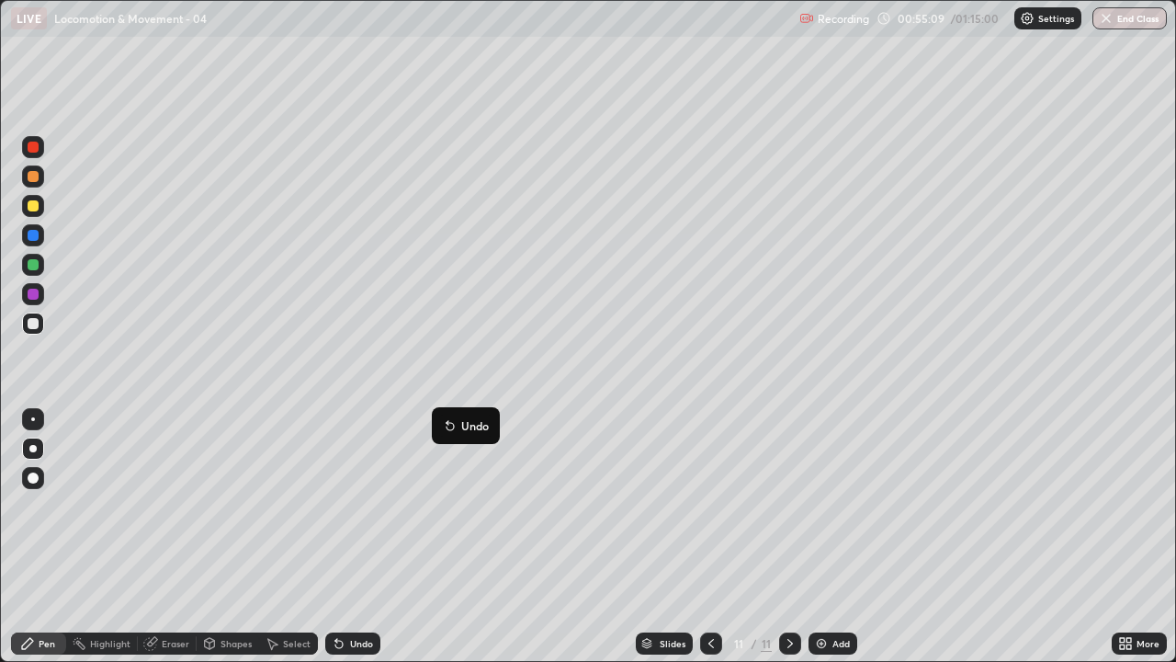
click at [31, 323] on div at bounding box center [33, 323] width 11 height 11
click at [40, 325] on div at bounding box center [33, 323] width 22 height 22
click at [32, 328] on div at bounding box center [33, 323] width 11 height 11
click at [33, 334] on div at bounding box center [33, 323] width 22 height 22
click at [33, 324] on div at bounding box center [33, 323] width 11 height 11
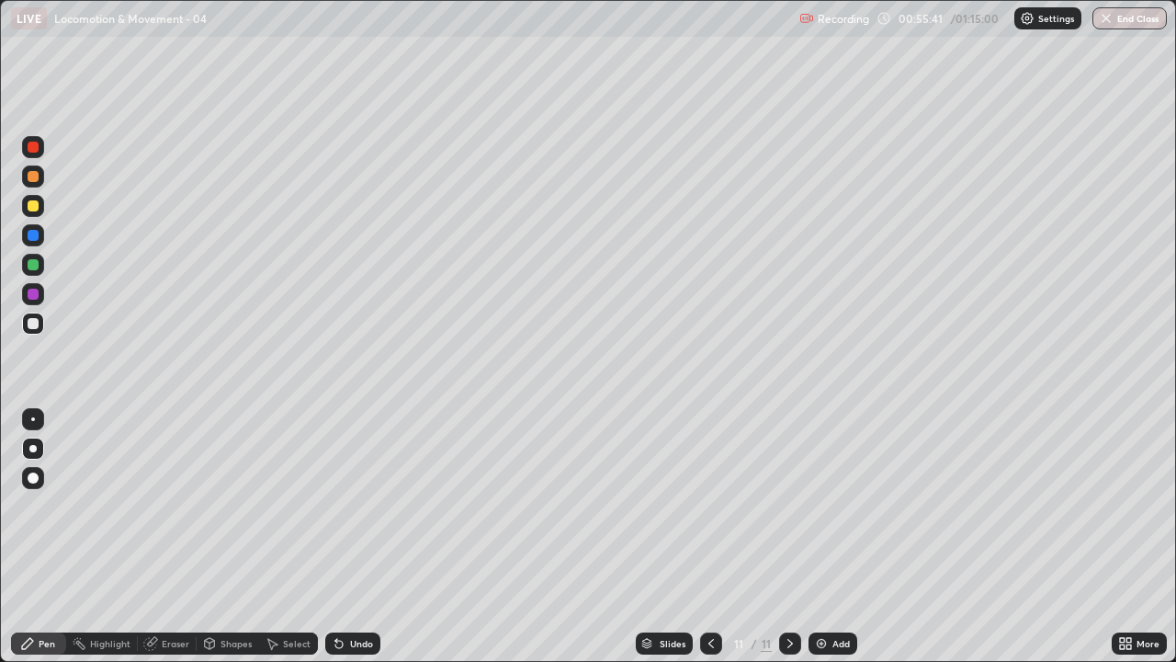
click at [35, 326] on div at bounding box center [33, 323] width 11 height 11
click at [37, 328] on div at bounding box center [33, 323] width 22 height 22
click at [26, 209] on div at bounding box center [33, 206] width 22 height 22
click at [23, 321] on div at bounding box center [33, 323] width 22 height 22
click at [46, 404] on div at bounding box center [32, 418] width 29 height 29
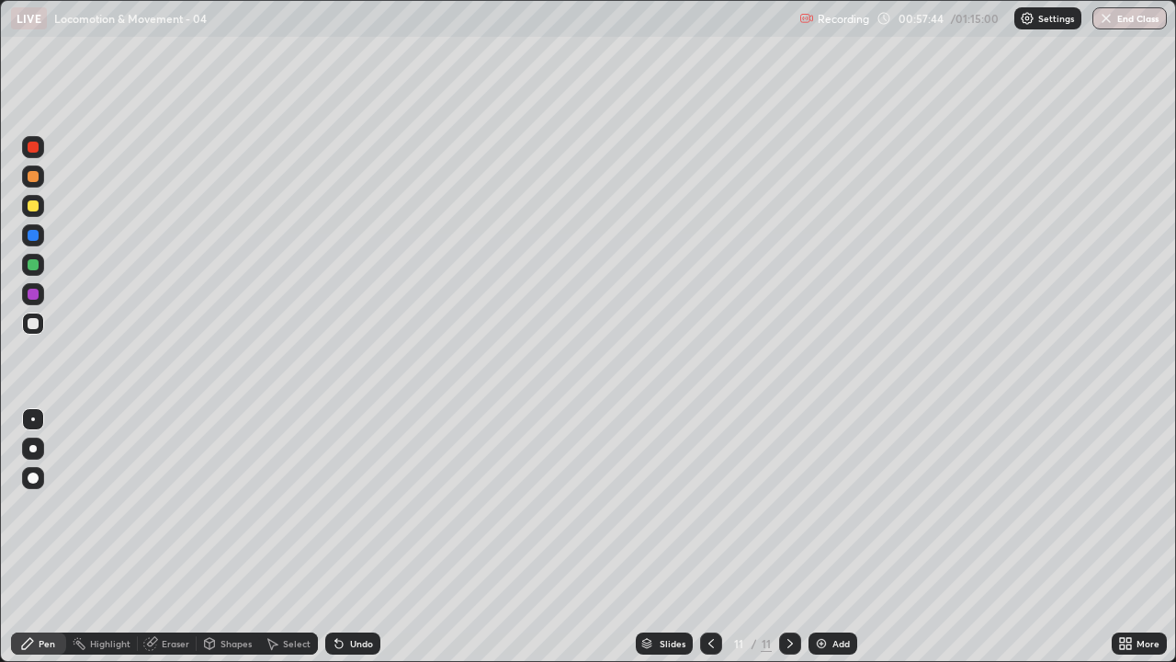
click at [30, 448] on div at bounding box center [32, 448] width 7 height 7
click at [35, 295] on div at bounding box center [33, 294] width 11 height 11
click at [25, 322] on div at bounding box center [33, 323] width 22 height 22
click at [34, 323] on div at bounding box center [33, 323] width 11 height 11
click at [38, 151] on div at bounding box center [33, 147] width 22 height 22
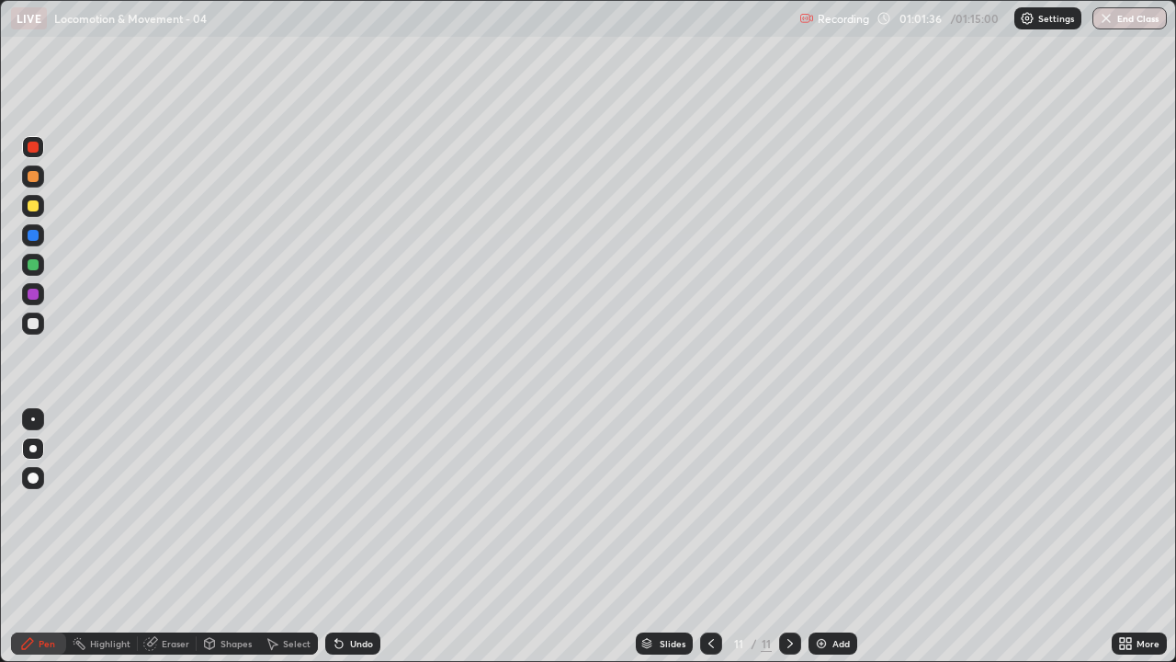
click at [32, 323] on div at bounding box center [33, 323] width 11 height 11
click at [786, 505] on icon at bounding box center [790, 643] width 15 height 15
click at [829, 505] on div "Add" at bounding box center [833, 643] width 49 height 22
click at [34, 323] on div at bounding box center [33, 323] width 11 height 11
click at [31, 326] on div at bounding box center [33, 323] width 11 height 11
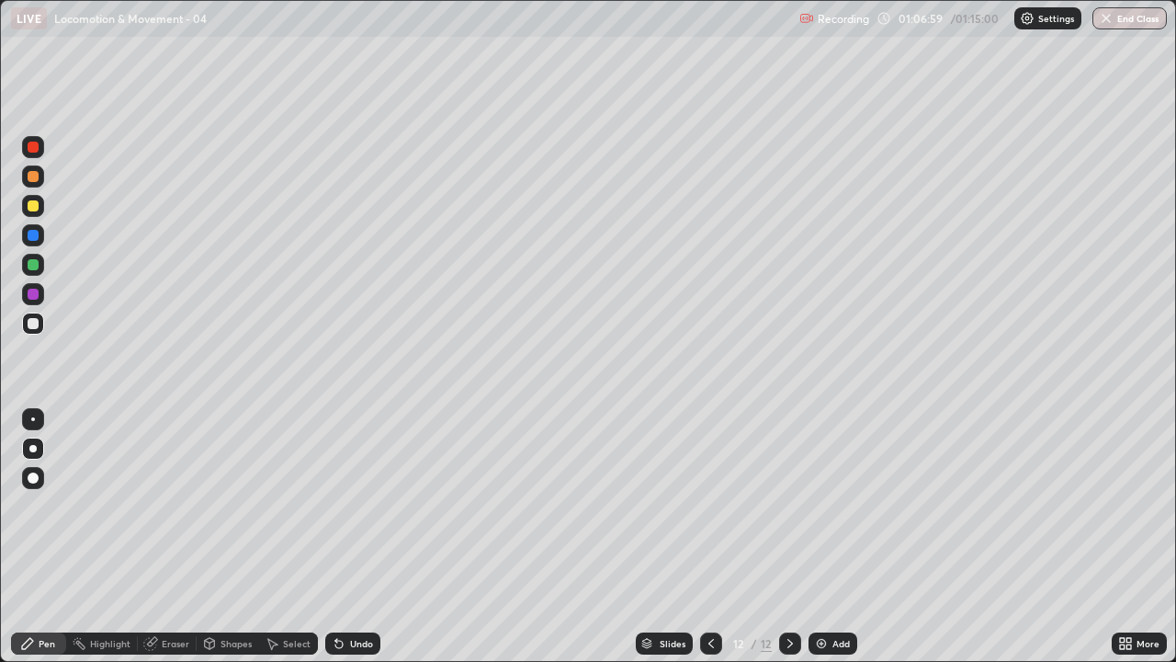
click at [1128, 11] on button "End Class" at bounding box center [1130, 18] width 74 height 22
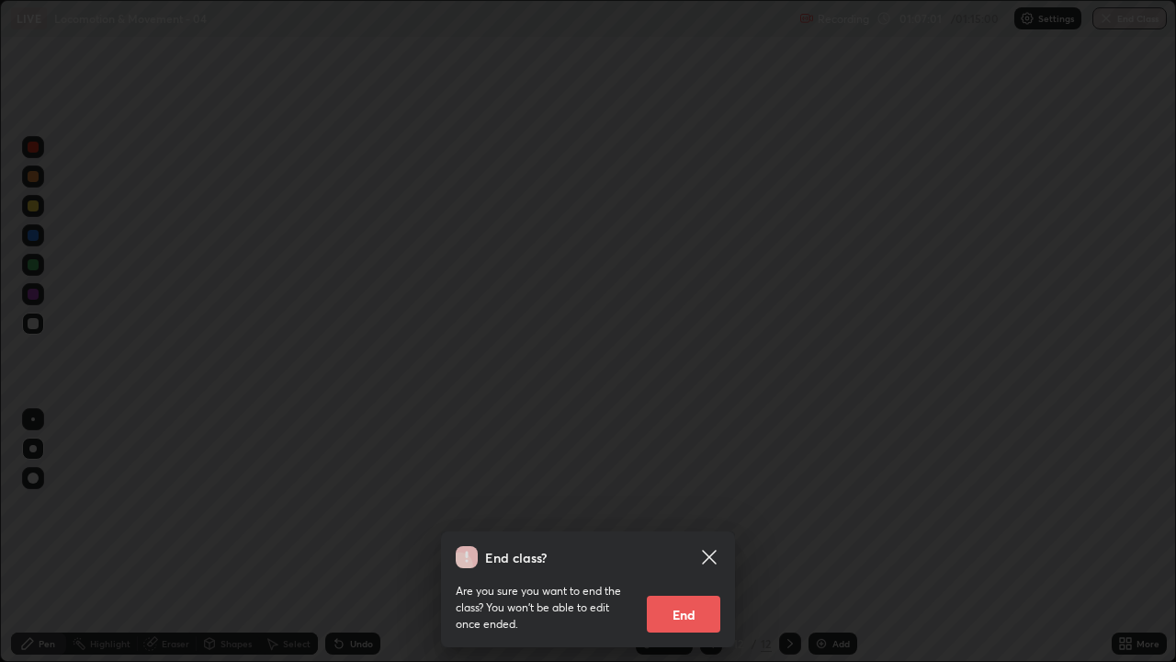
click at [680, 505] on button "End" at bounding box center [684, 614] width 74 height 37
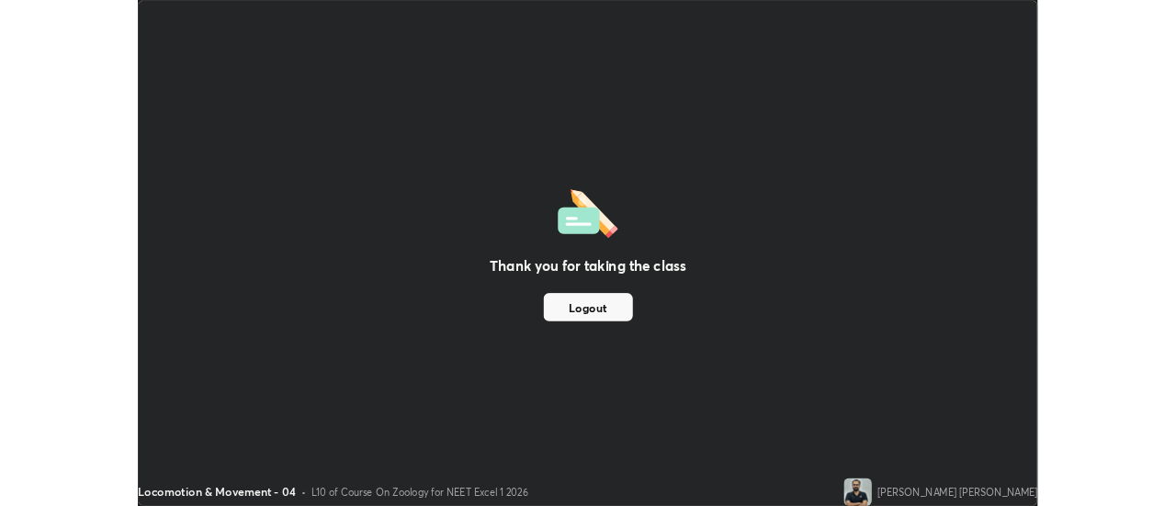
scroll to position [91395, 90725]
